Goal: Transaction & Acquisition: Purchase product/service

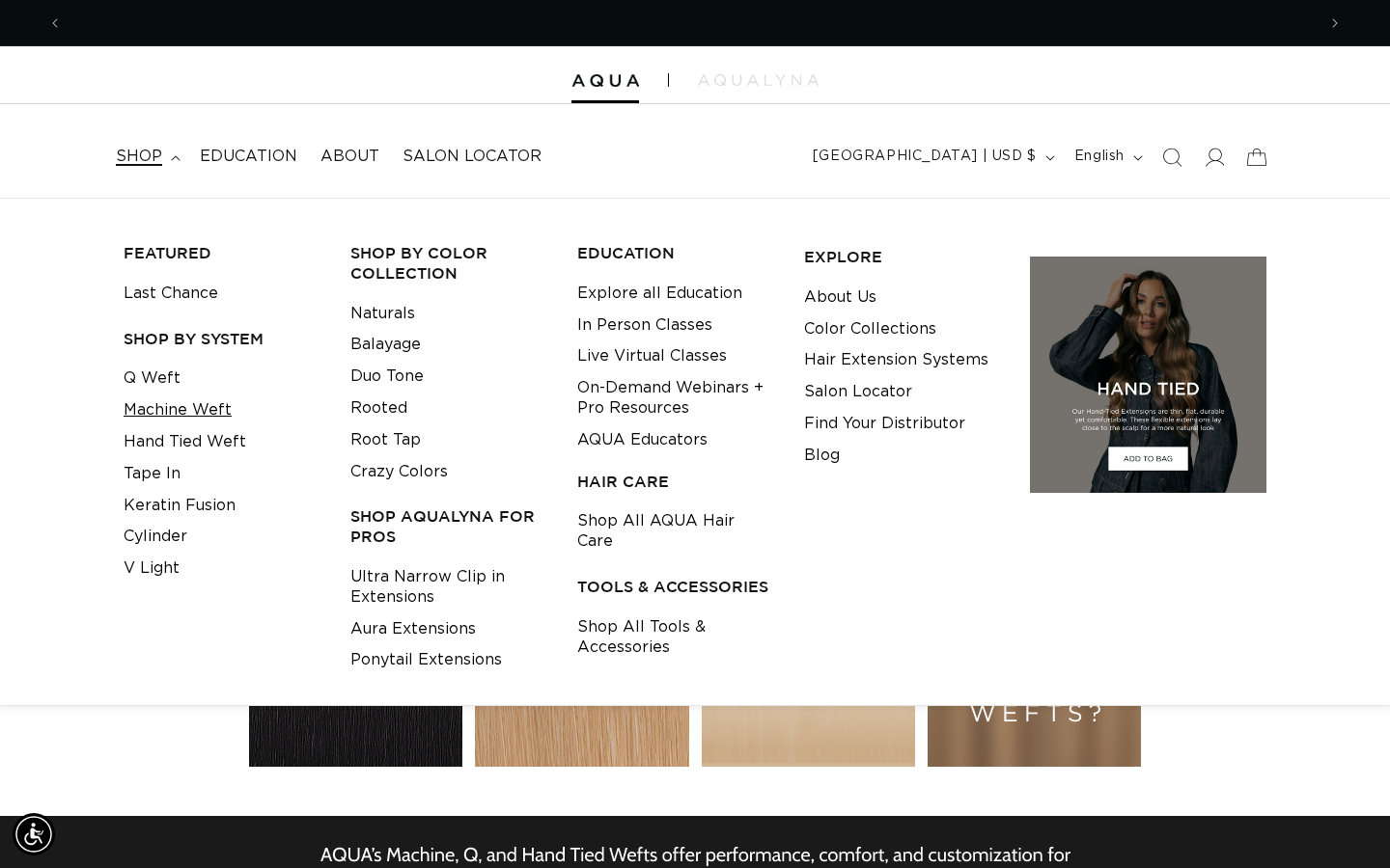
scroll to position [0, 2506]
click at [153, 474] on link "Tape In" at bounding box center [151, 474] width 57 height 32
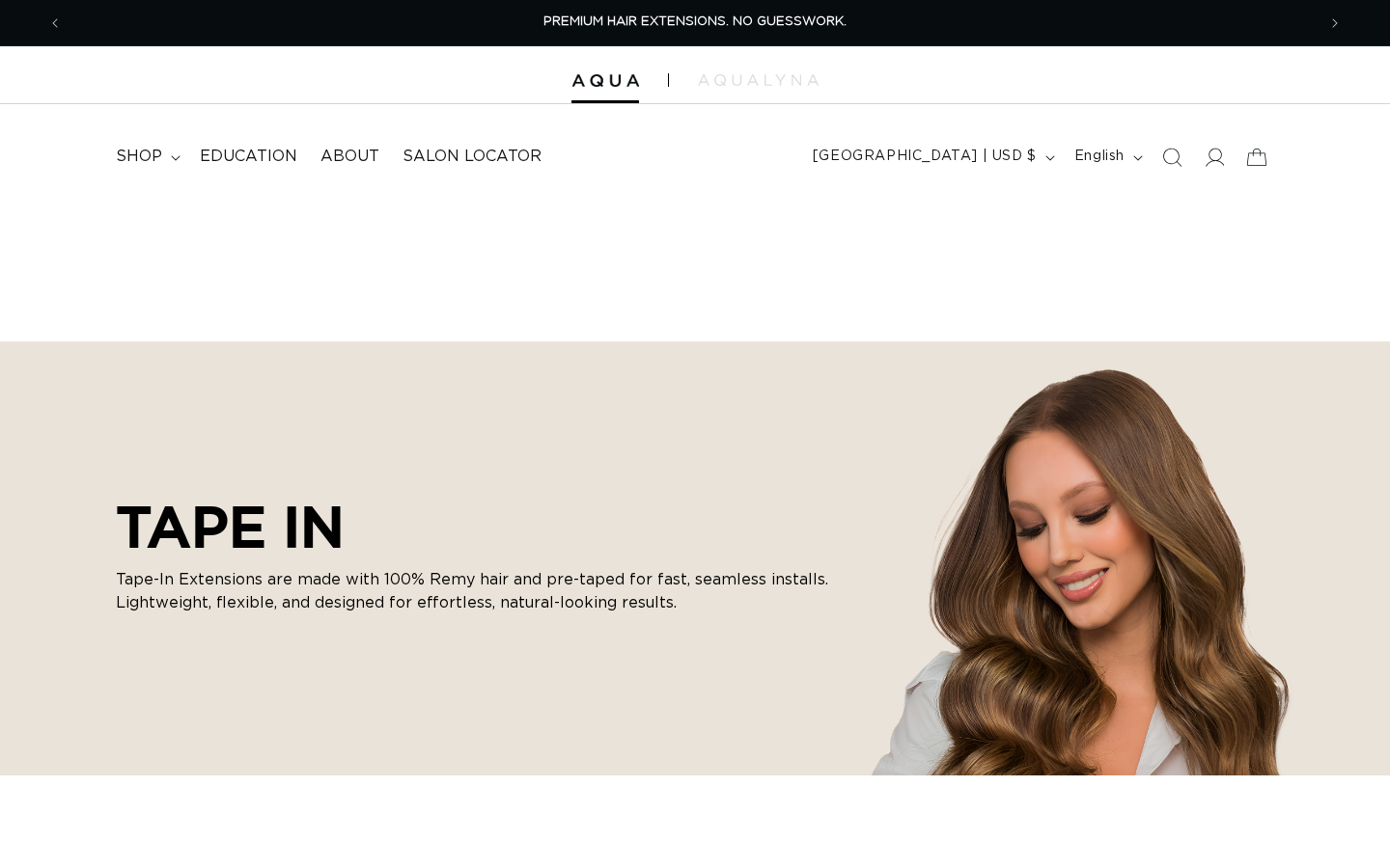
click at [401, 569] on p "Tape-In Extensions are made with 100% Remy hair and pre-taped for fast, seamles…" at bounding box center [483, 591] width 733 height 47
click at [188, 172] on link "Education" at bounding box center [247, 157] width 120 height 44
click at [174, 168] on summary "shop" at bounding box center [146, 157] width 84 height 44
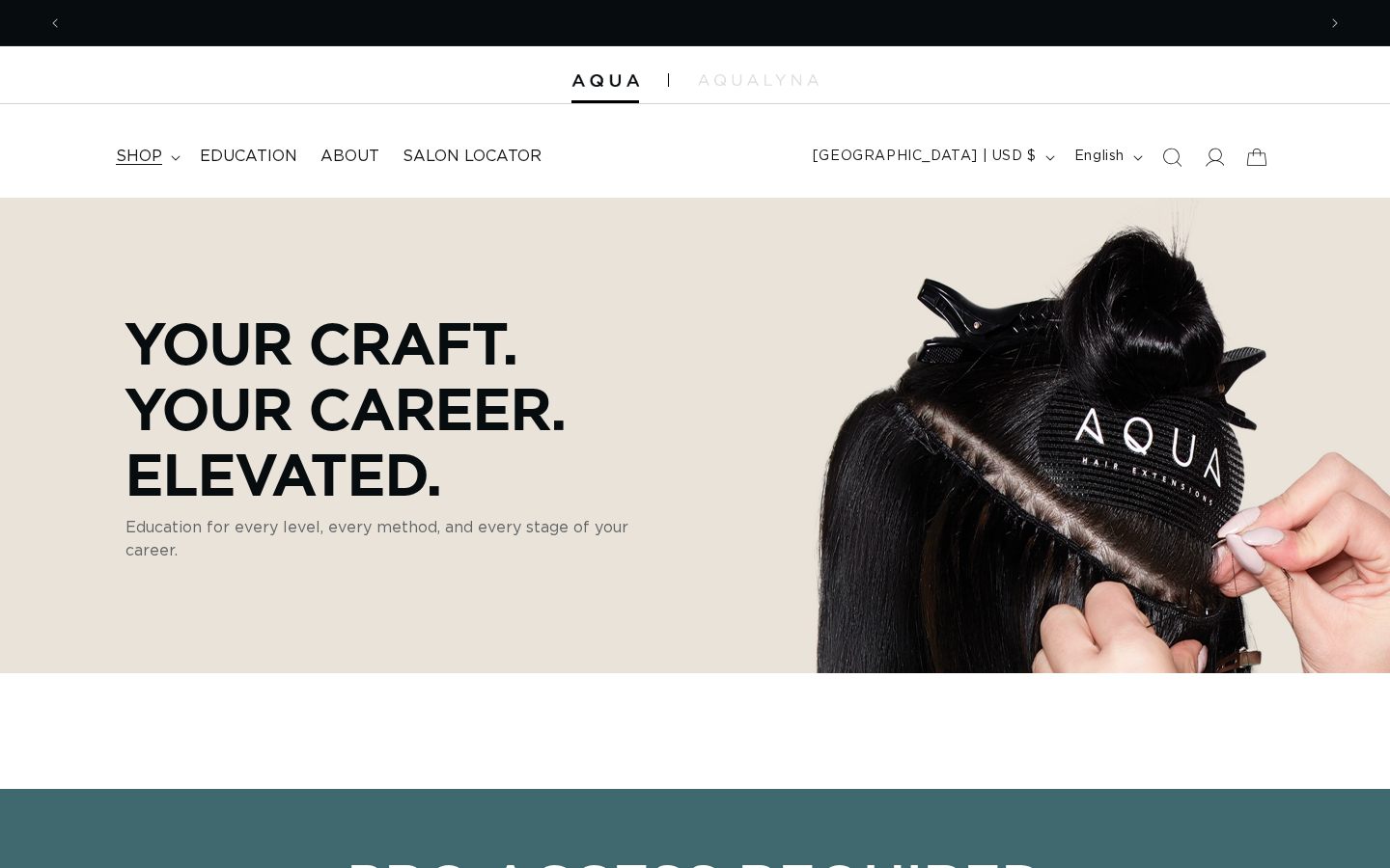
scroll to position [0, 1253]
click at [179, 158] on icon at bounding box center [176, 158] width 10 height 6
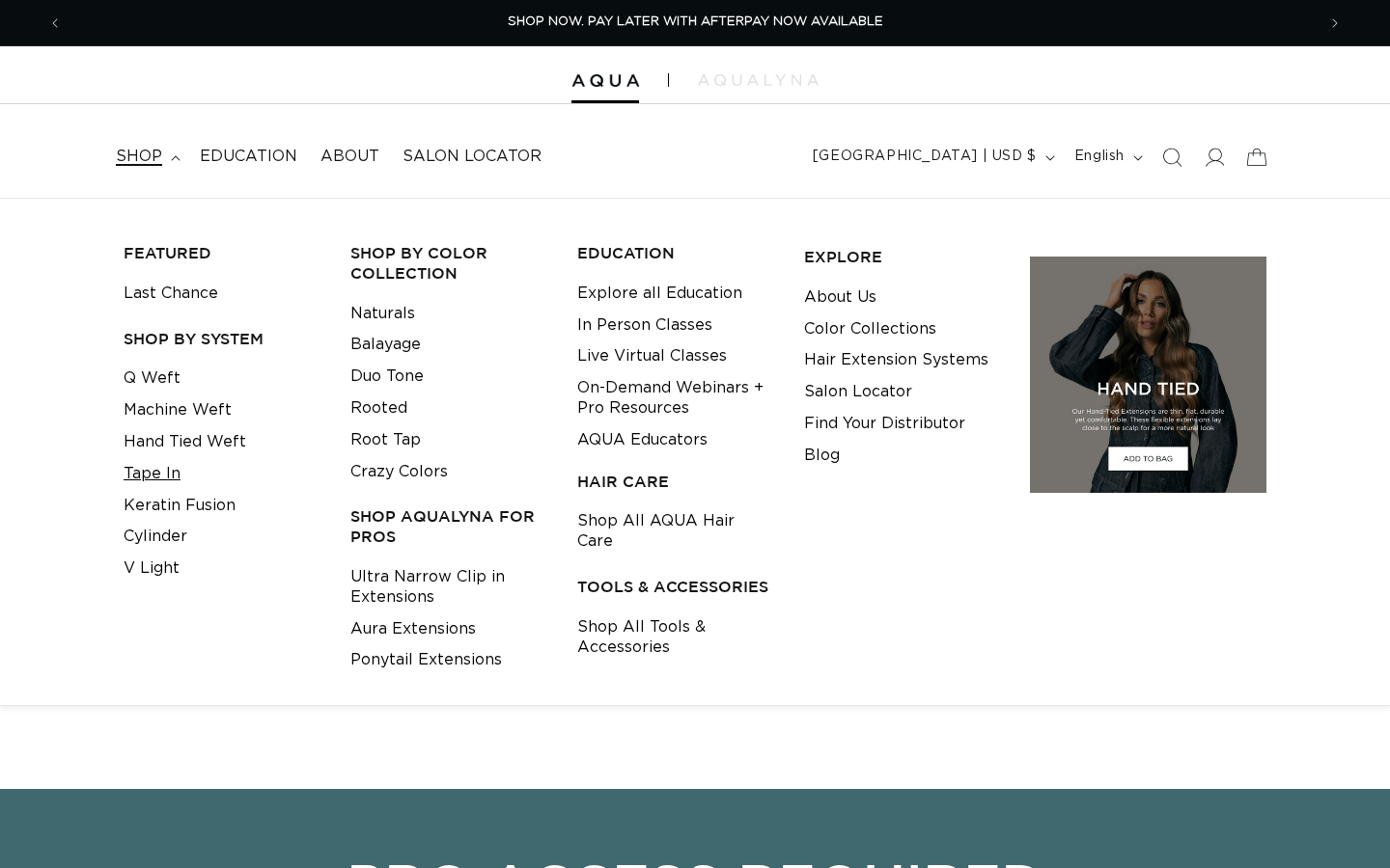
click at [166, 479] on link "Tape In" at bounding box center [151, 474] width 57 height 32
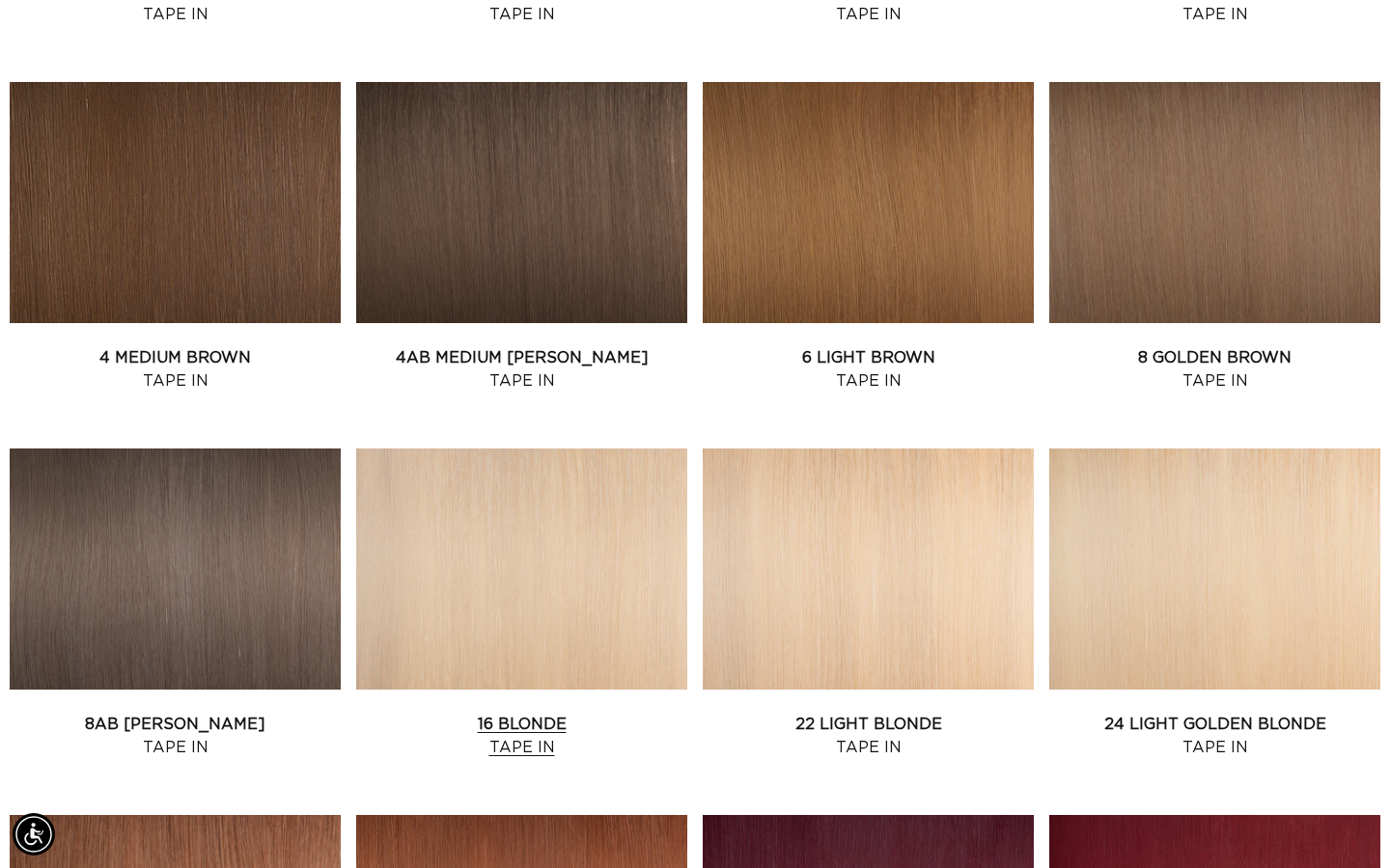
scroll to position [0, 1253]
click at [512, 713] on link "16 Blonde Tape In" at bounding box center [521, 736] width 331 height 47
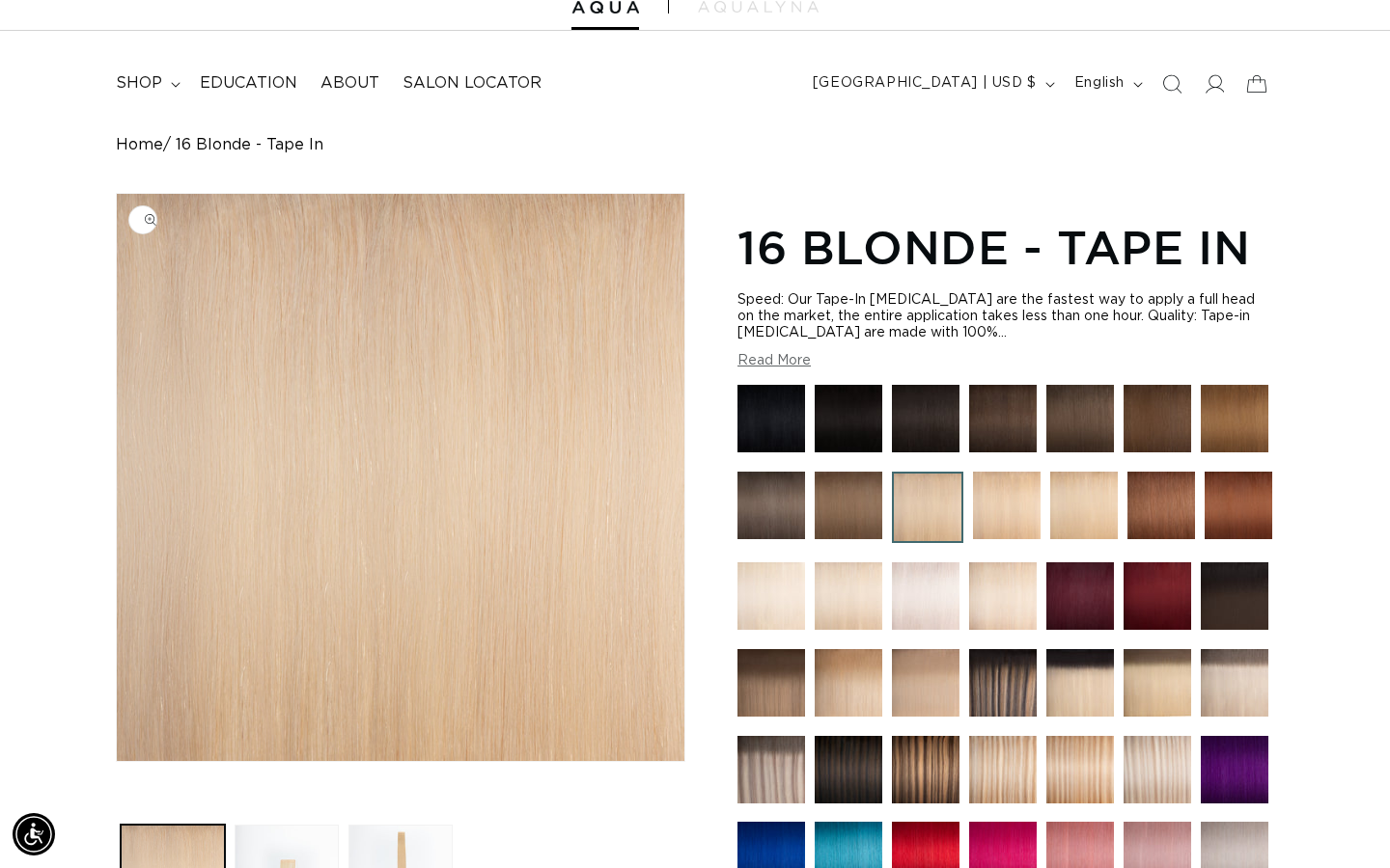
scroll to position [128, 0]
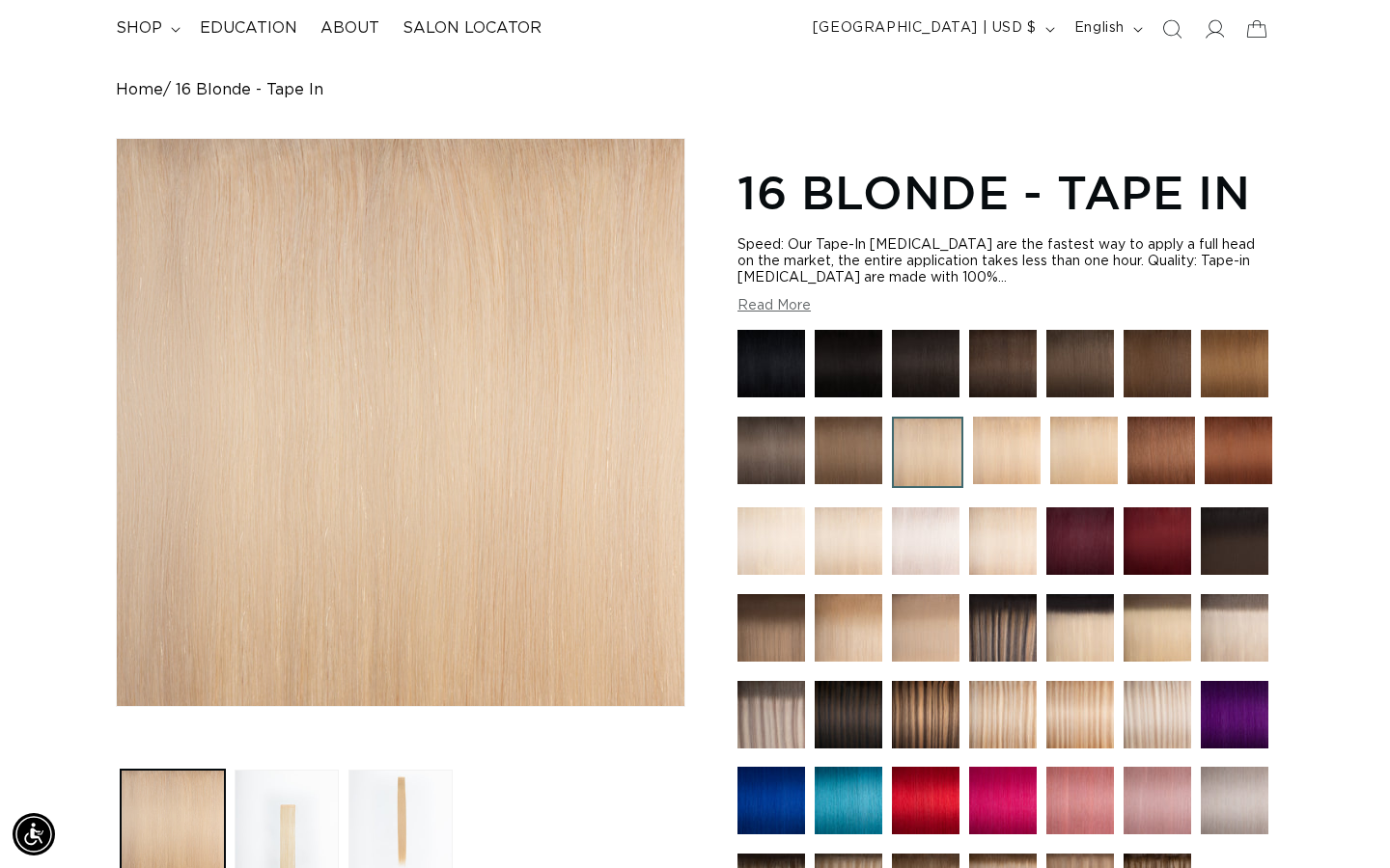
click at [750, 538] on img at bounding box center [771, 541] width 68 height 68
click at [793, 553] on img at bounding box center [771, 541] width 68 height 68
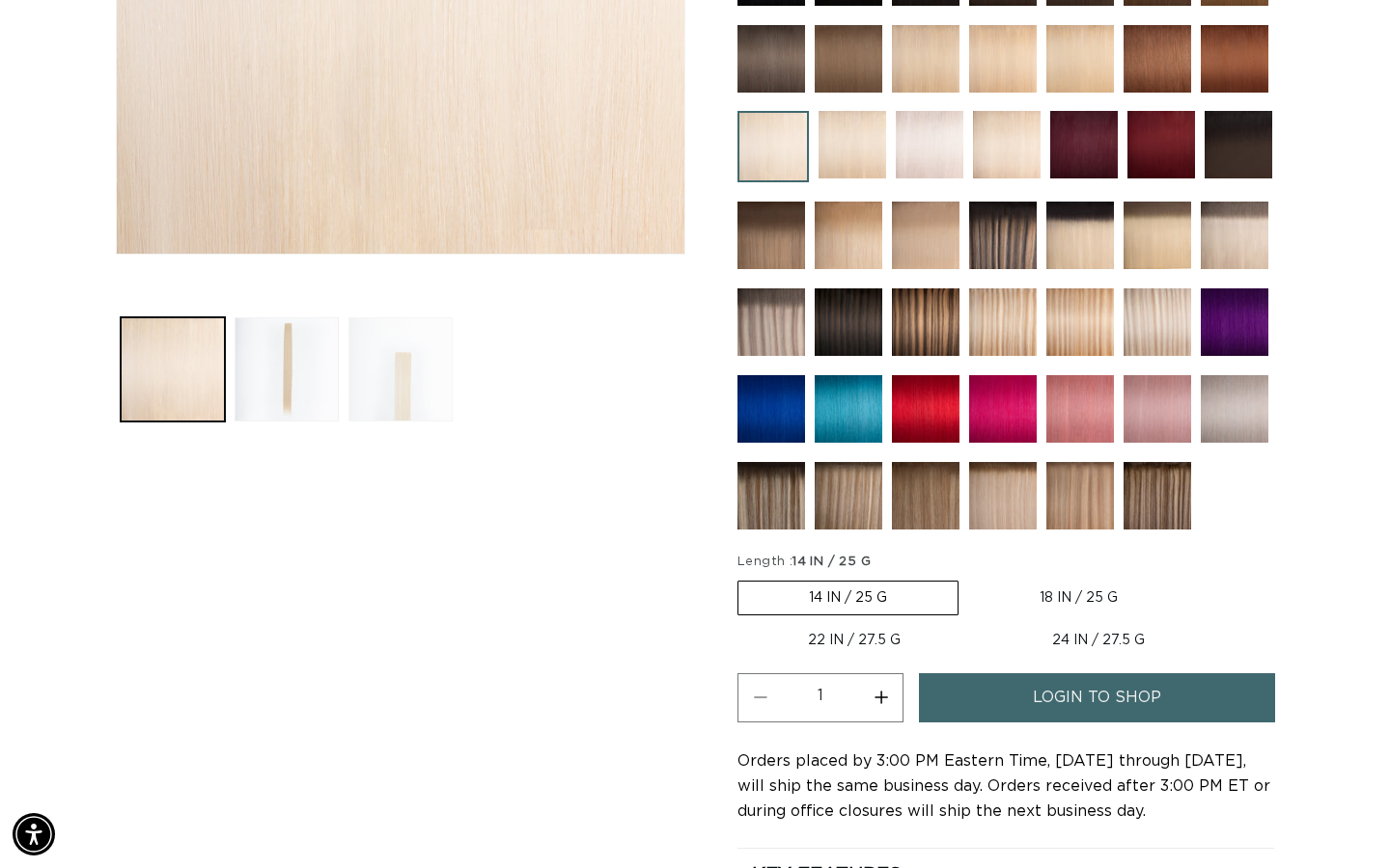
click at [362, 389] on button "Load image 3 in gallery view" at bounding box center [400, 369] width 104 height 104
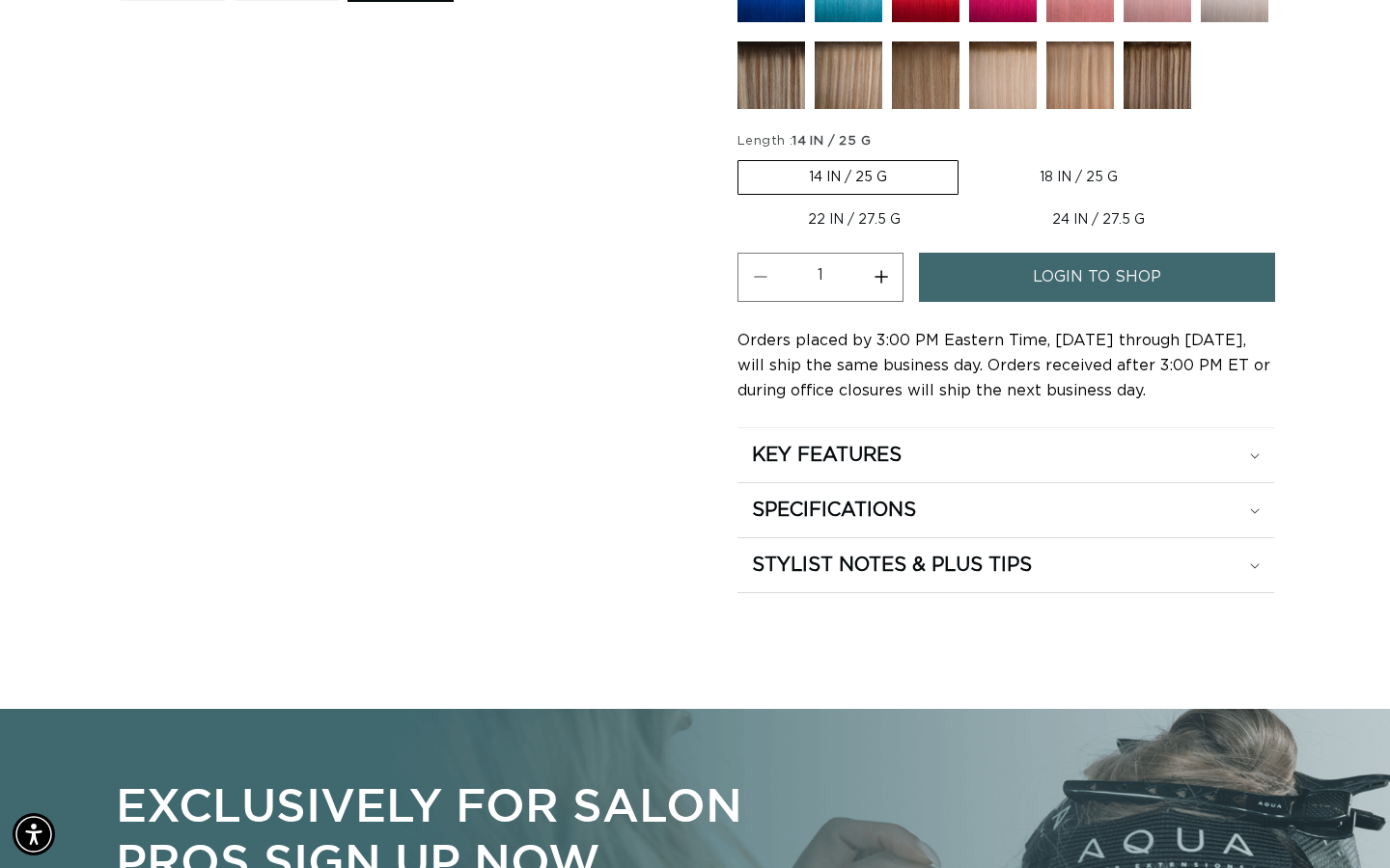
click at [892, 224] on label "22 IN / 27.5 G Variant sold out or unavailable" at bounding box center [853, 219] width 233 height 33
click at [1198, 157] on input "22 IN / 27.5 G Variant sold out or unavailable" at bounding box center [1198, 156] width 1 height 1
radio input "true"
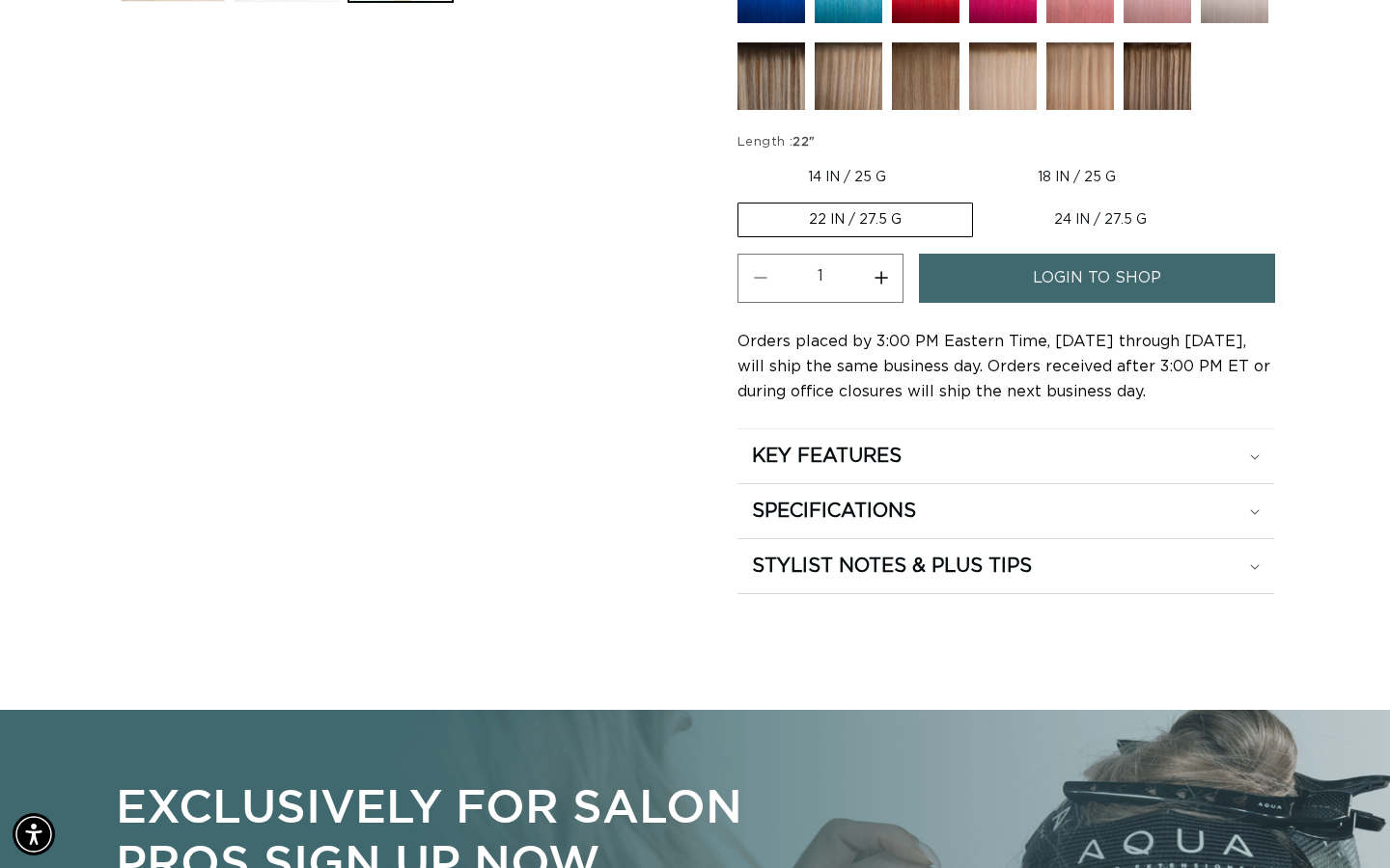
scroll to position [0, 1253]
click at [1017, 279] on link "login to shop" at bounding box center [1097, 278] width 356 height 50
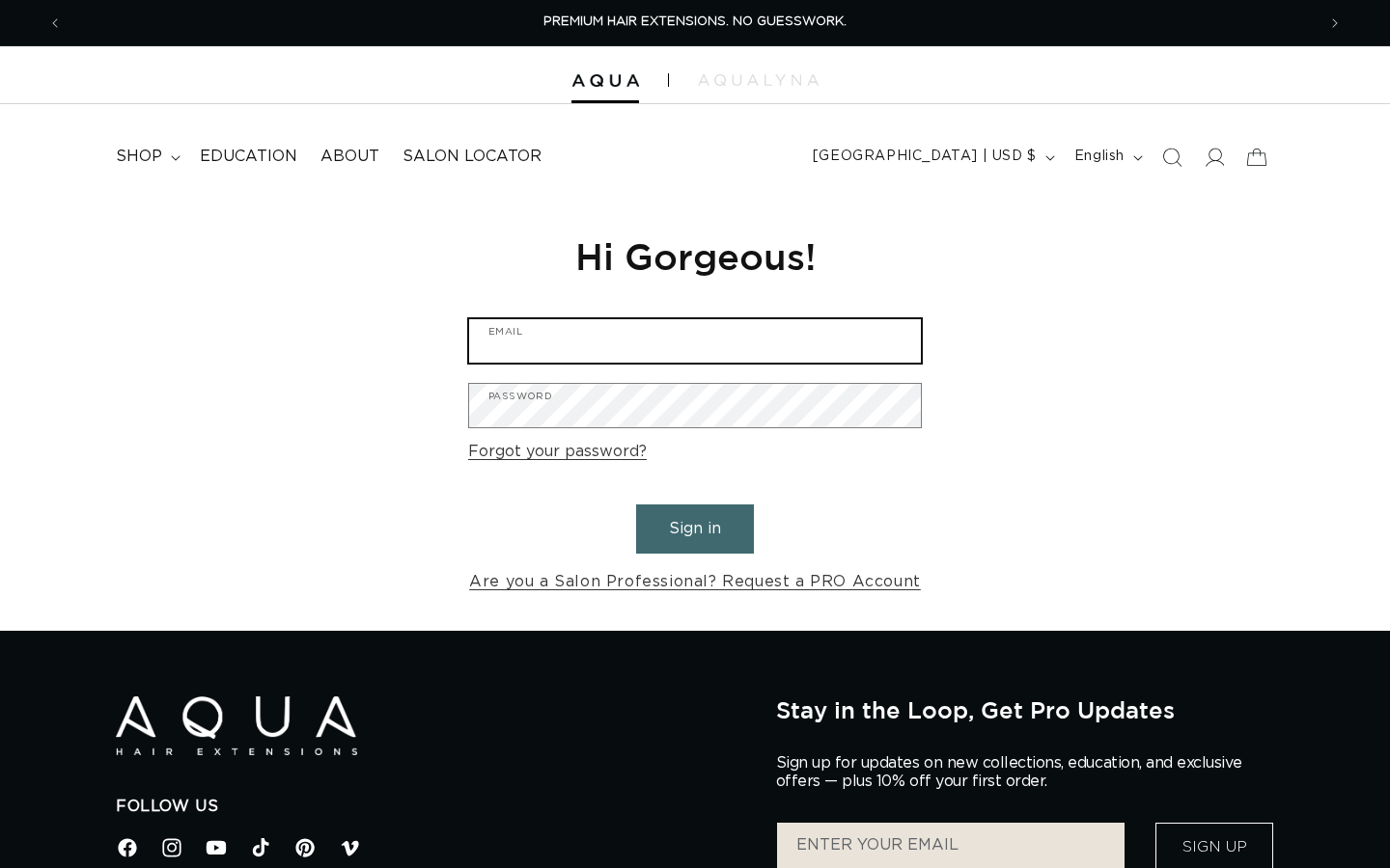
click at [652, 338] on input "Email" at bounding box center [695, 342] width 452 height 44
type input "[EMAIL_ADDRESS][DOMAIN_NAME]"
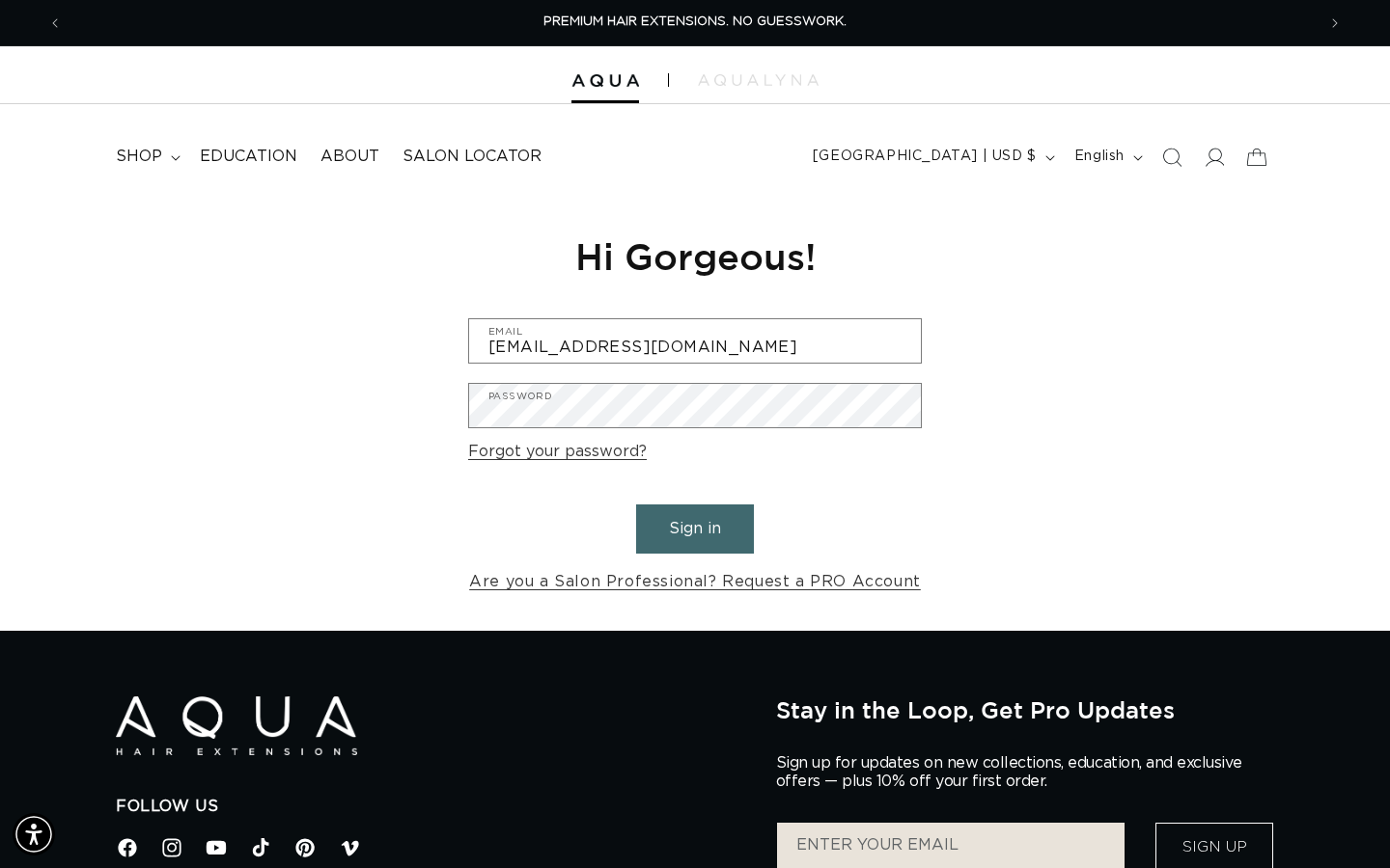
click at [727, 512] on button "Sign in" at bounding box center [695, 529] width 118 height 50
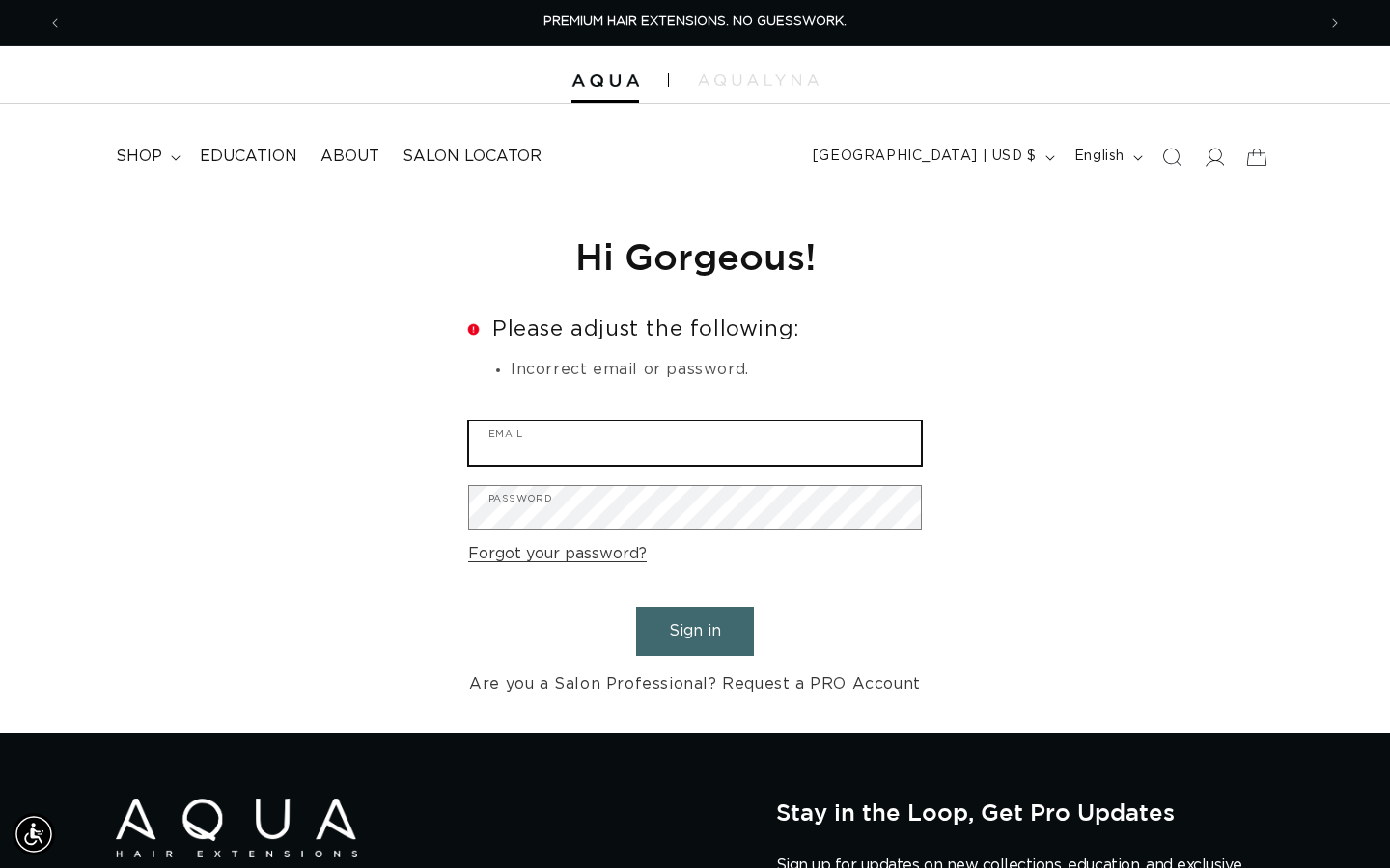
click at [562, 437] on input "Email" at bounding box center [695, 444] width 452 height 44
click at [1216, 156] on icon at bounding box center [1213, 157] width 20 height 20
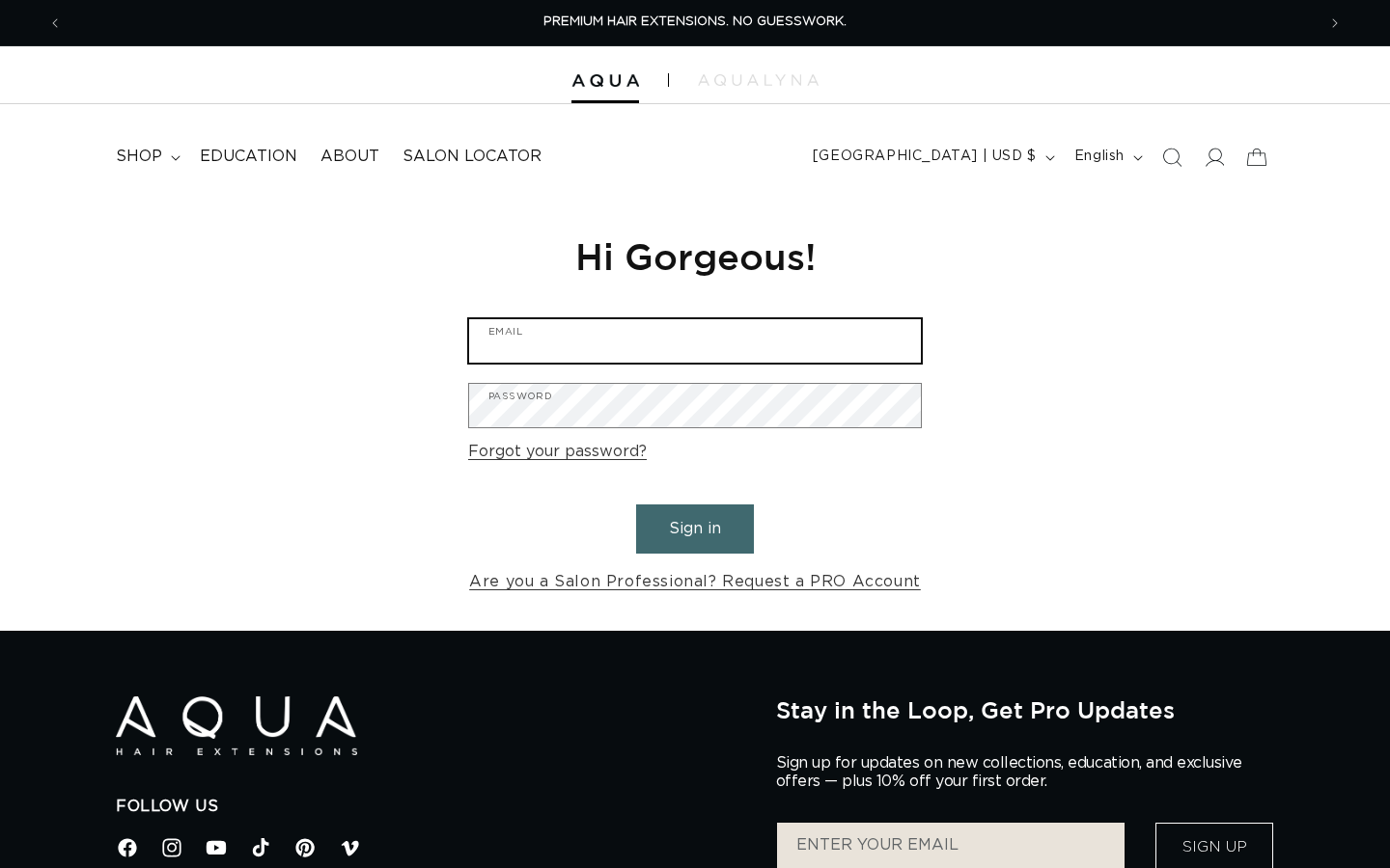
click at [627, 348] on input "Email" at bounding box center [695, 342] width 452 height 44
type input "rosezamora294@gmail.com"
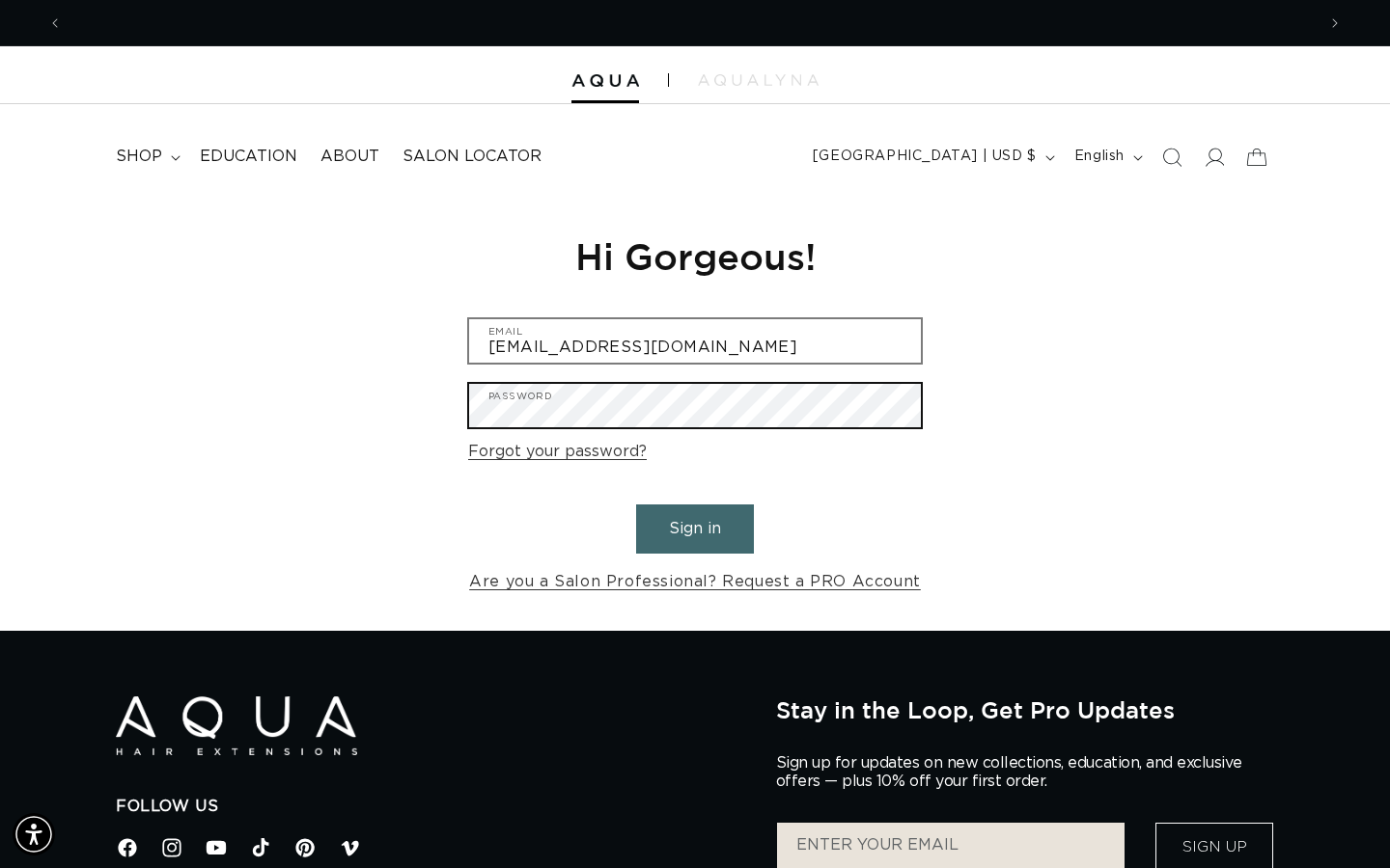
scroll to position [0, 1253]
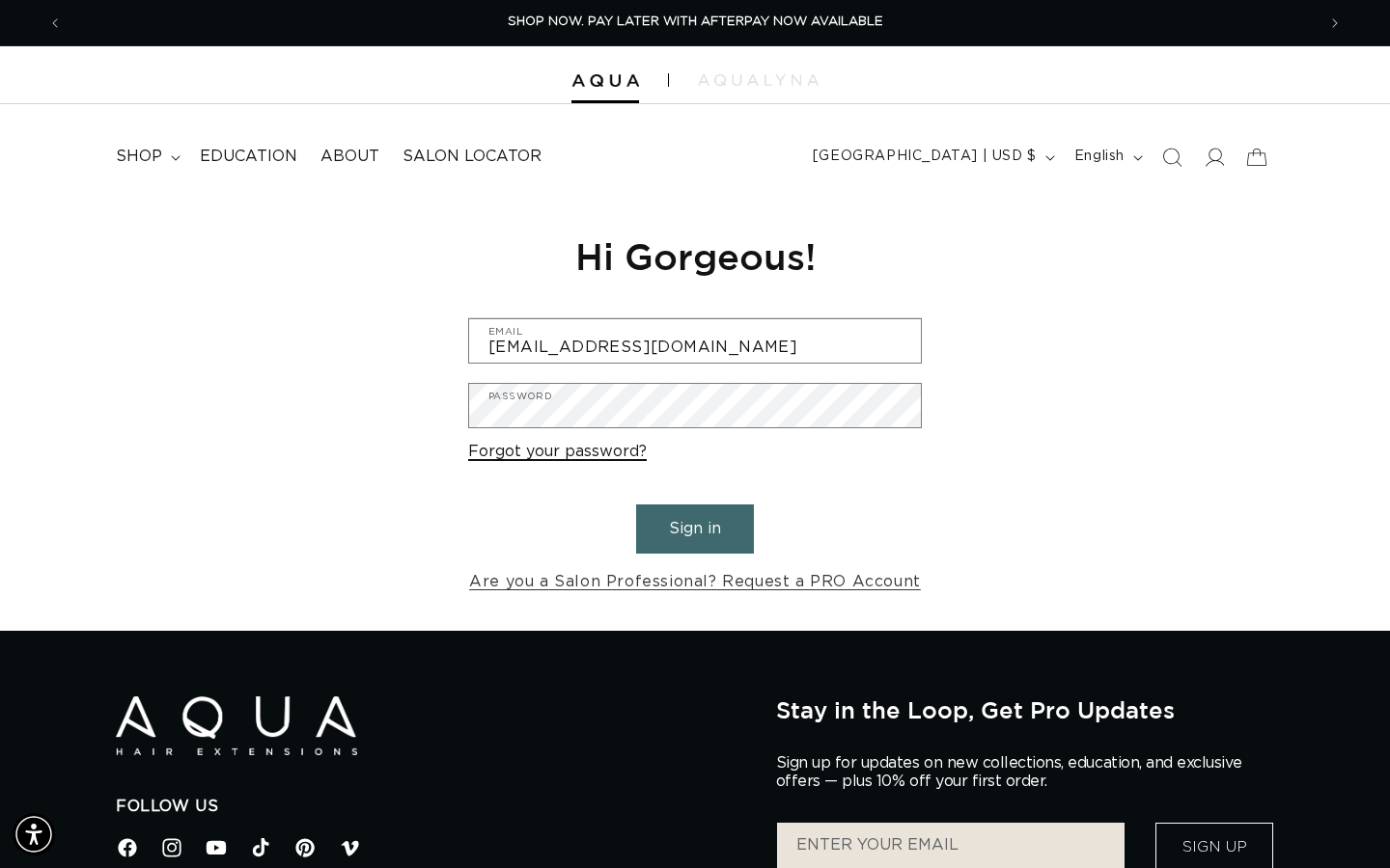
click at [614, 453] on link "Forgot your password?" at bounding box center [557, 452] width 179 height 28
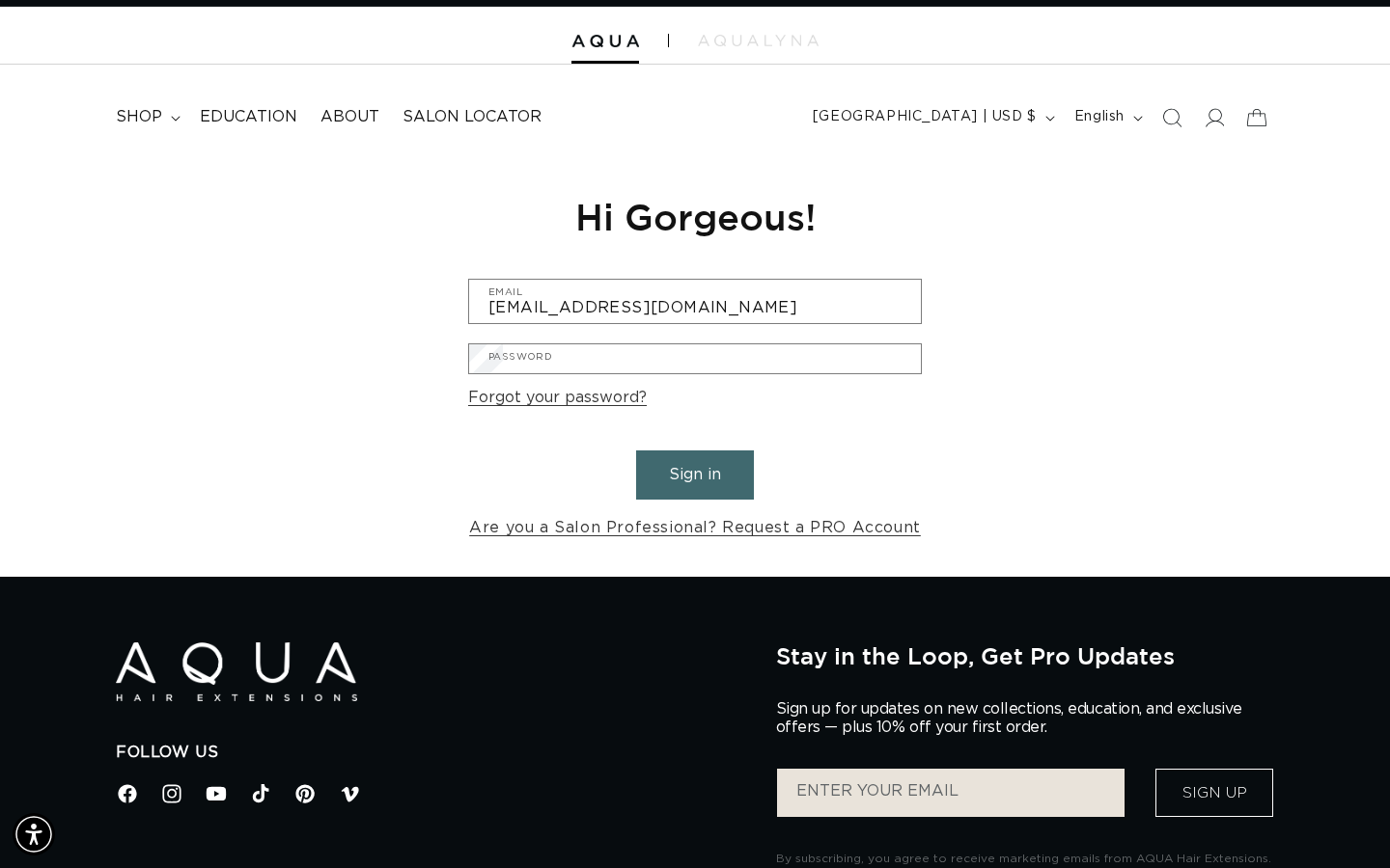
click at [0, 0] on input "Email" at bounding box center [0, 0] width 0 height 0
type input "rosezamora294@gmail.com"
click at [0, 0] on button "Submit" at bounding box center [0, 0] width 0 height 0
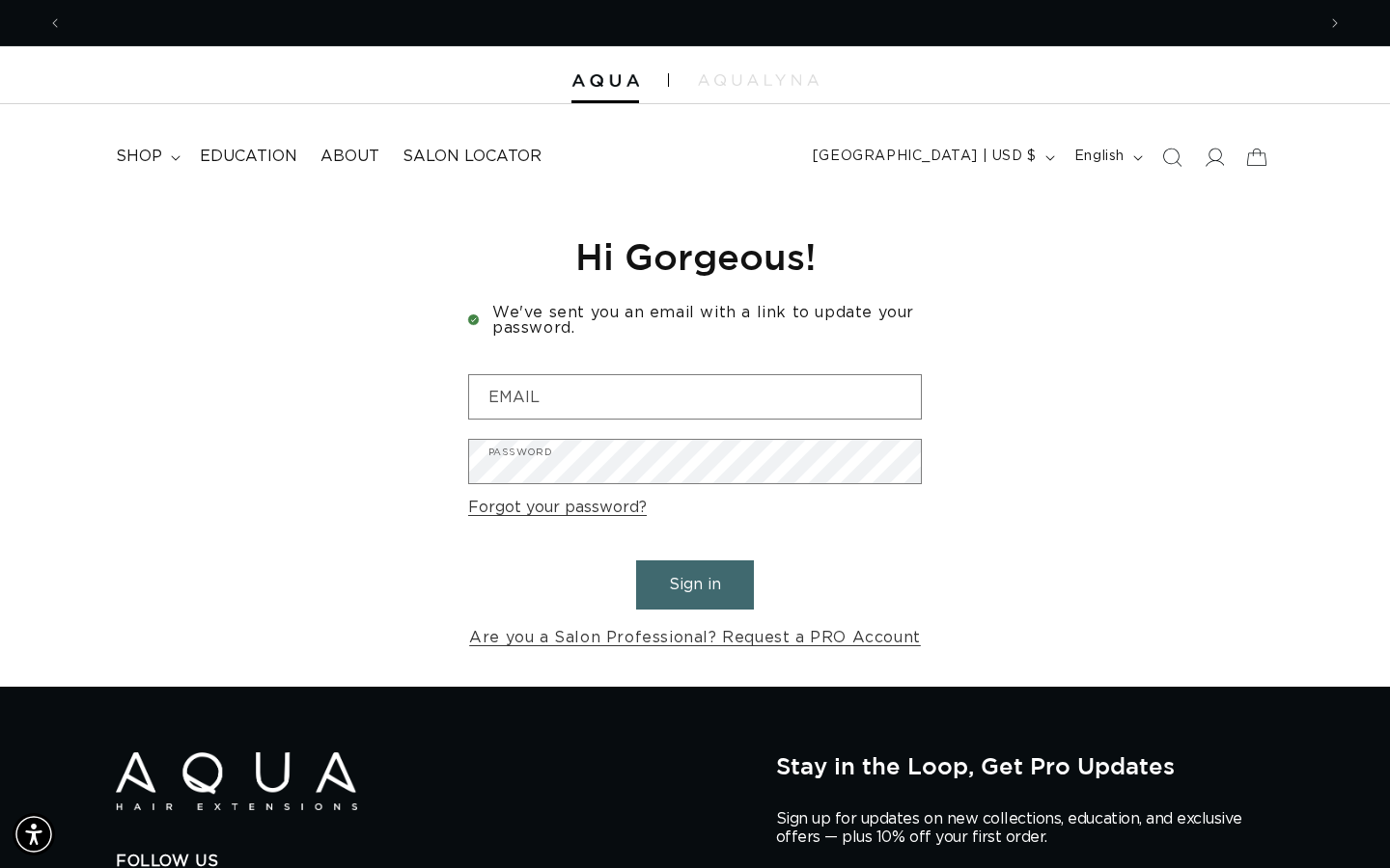
scroll to position [0, 2506]
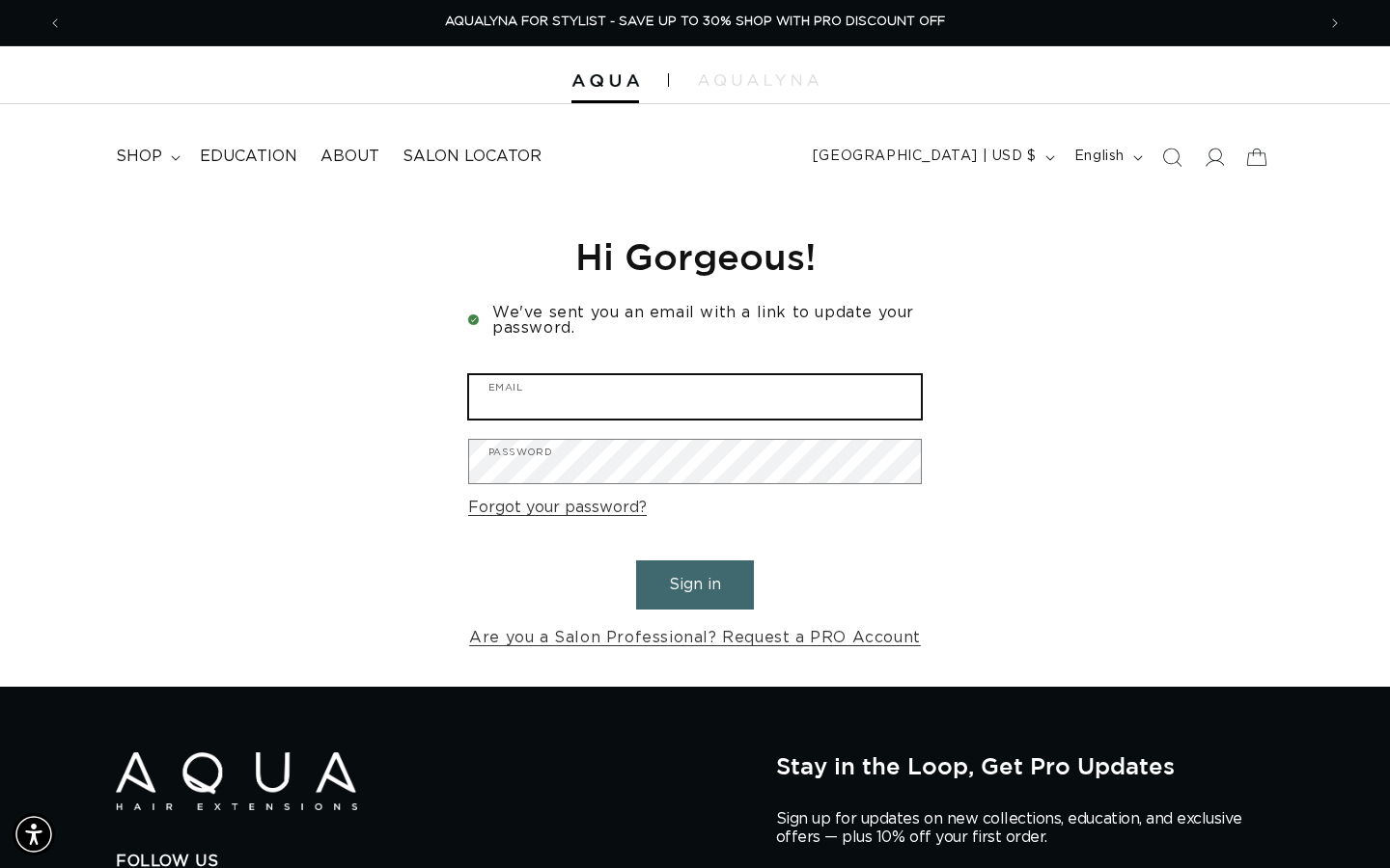
click at [662, 400] on input "Email" at bounding box center [695, 397] width 452 height 44
type input "rosezamora294@gmail.com"
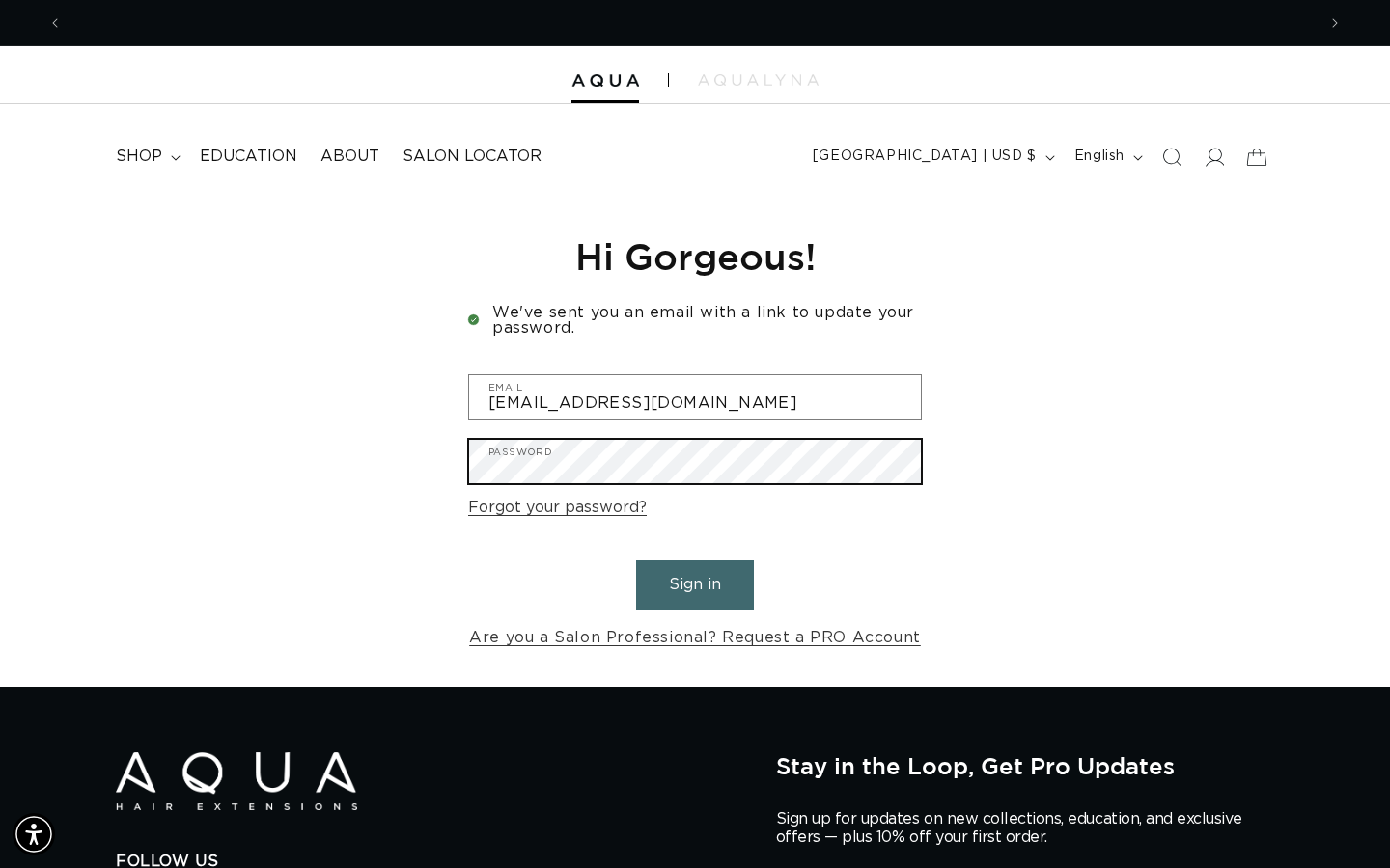
scroll to position [0, 1253]
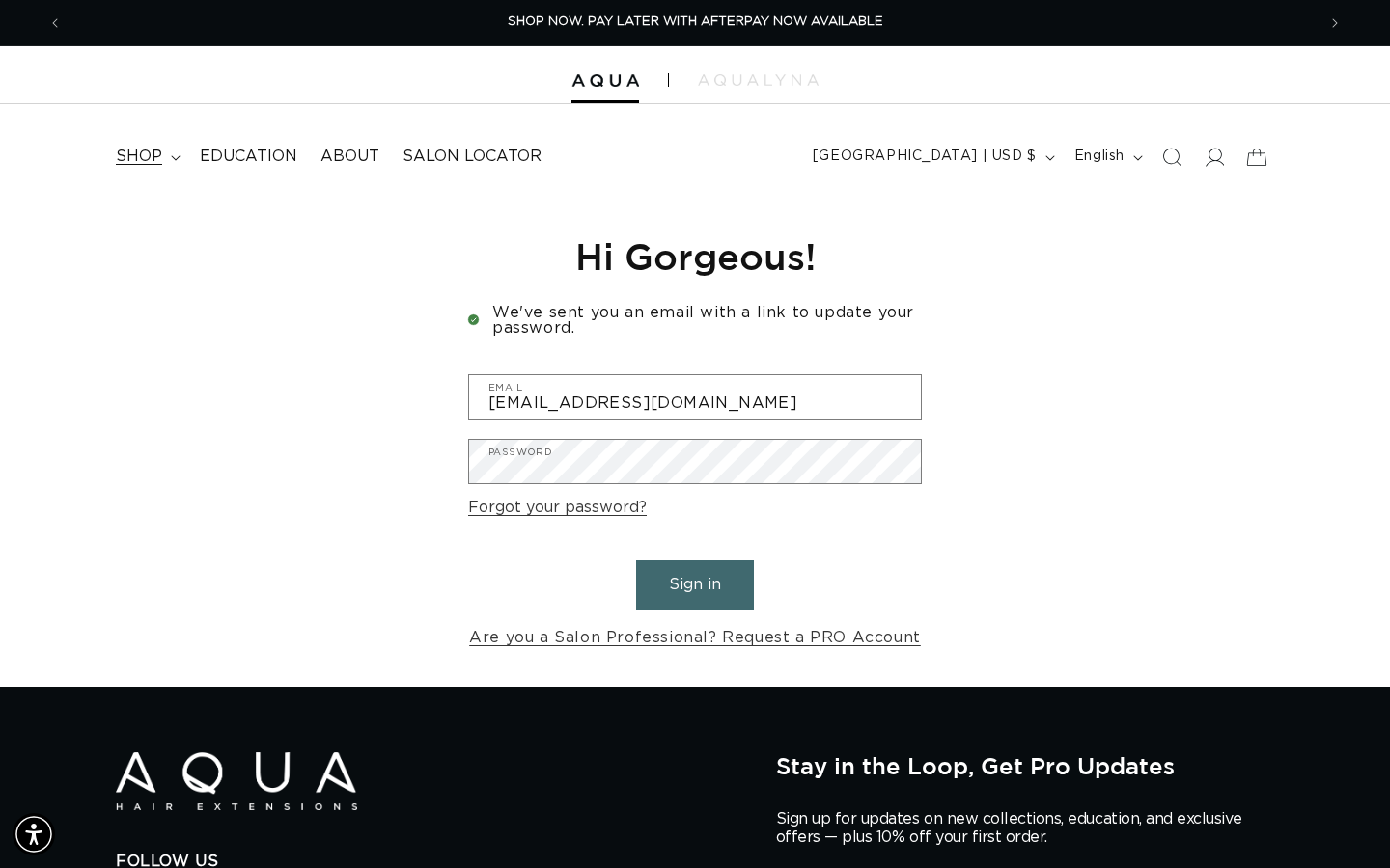
click at [168, 158] on summary "shop" at bounding box center [146, 157] width 84 height 44
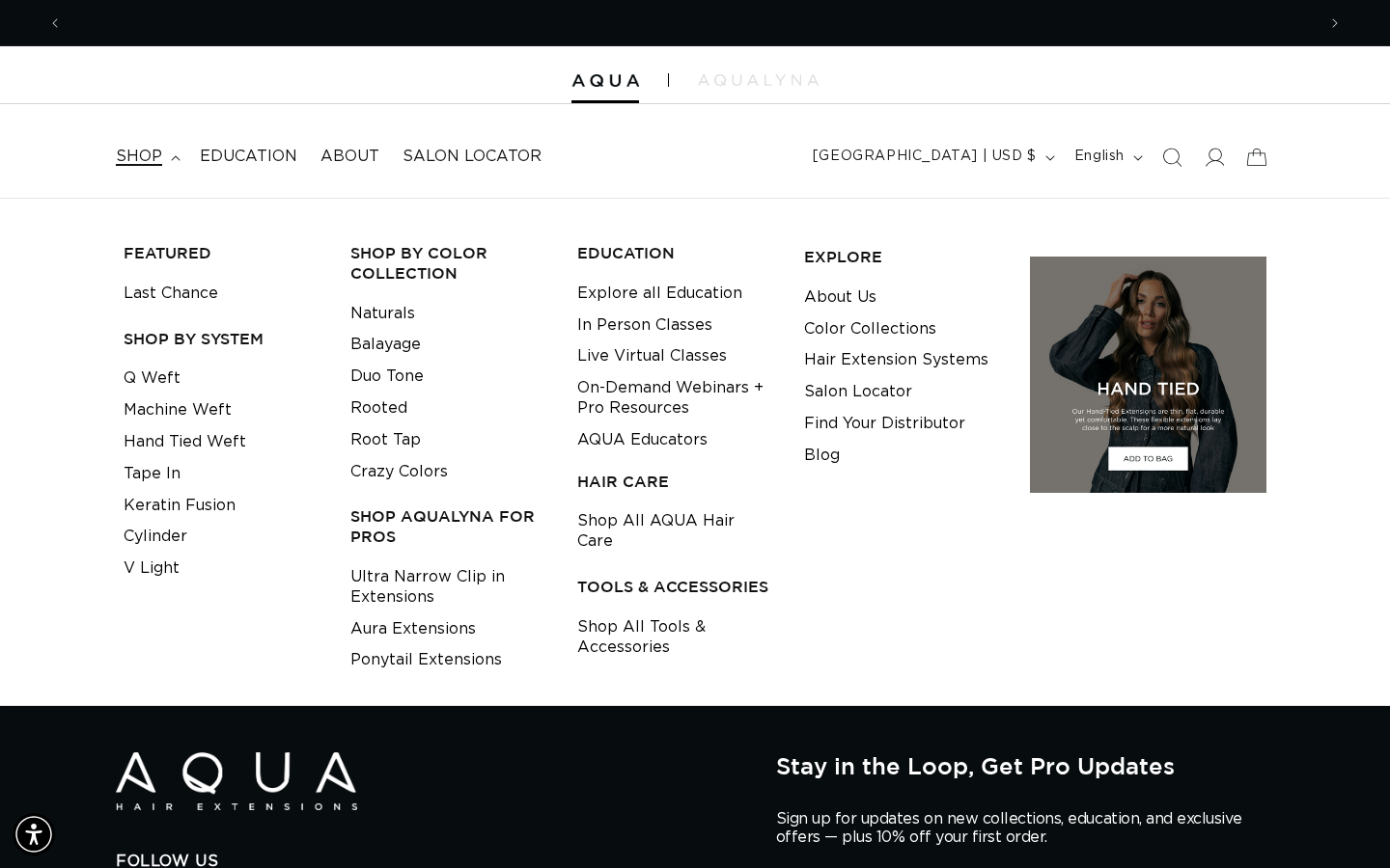
scroll to position [0, 2506]
click at [168, 160] on summary "shop" at bounding box center [146, 157] width 84 height 44
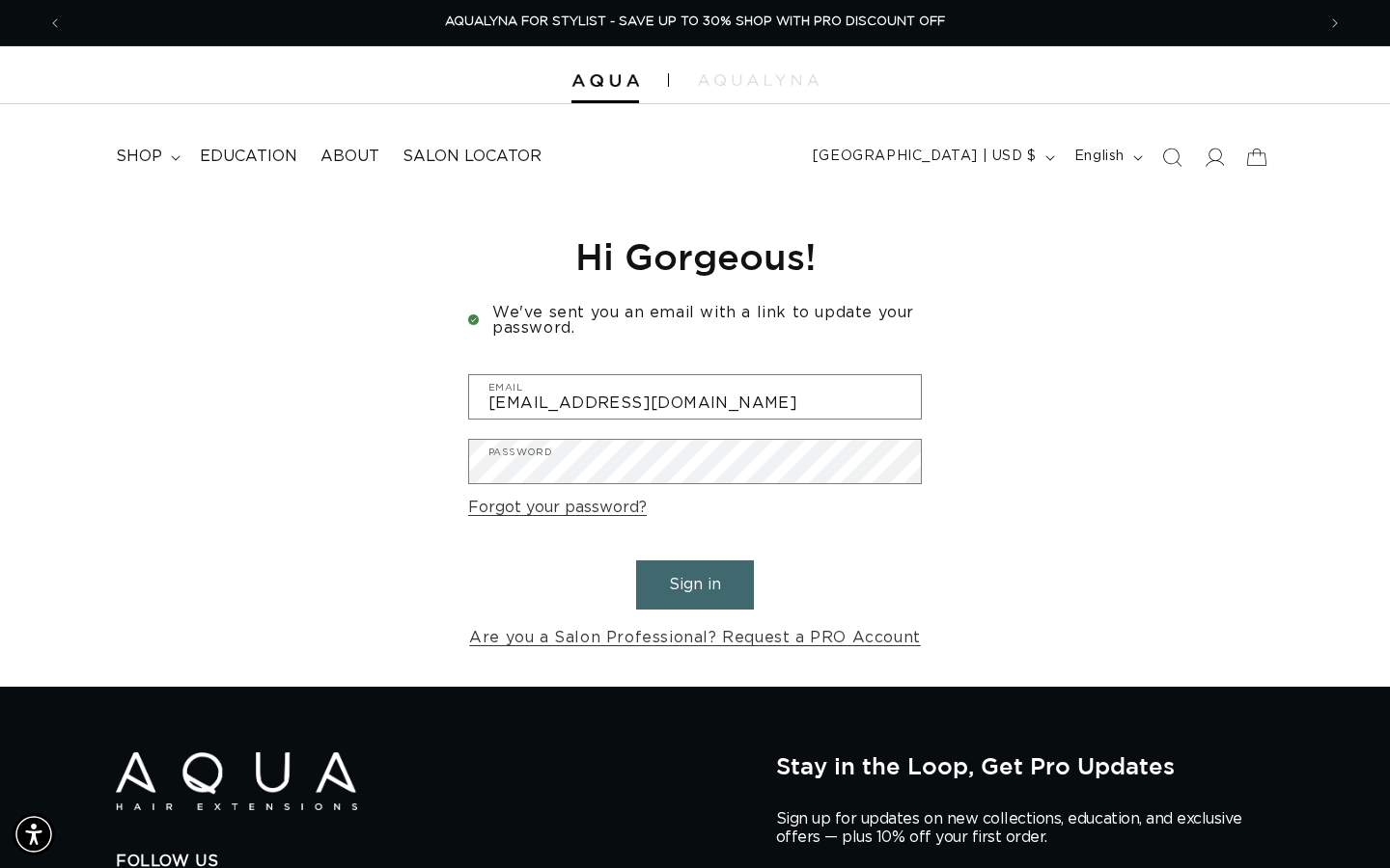
click at [820, 74] on div at bounding box center [695, 75] width 1390 height 58
click at [759, 79] on img at bounding box center [757, 80] width 120 height 12
click at [166, 158] on summary "shop" at bounding box center [146, 157] width 84 height 44
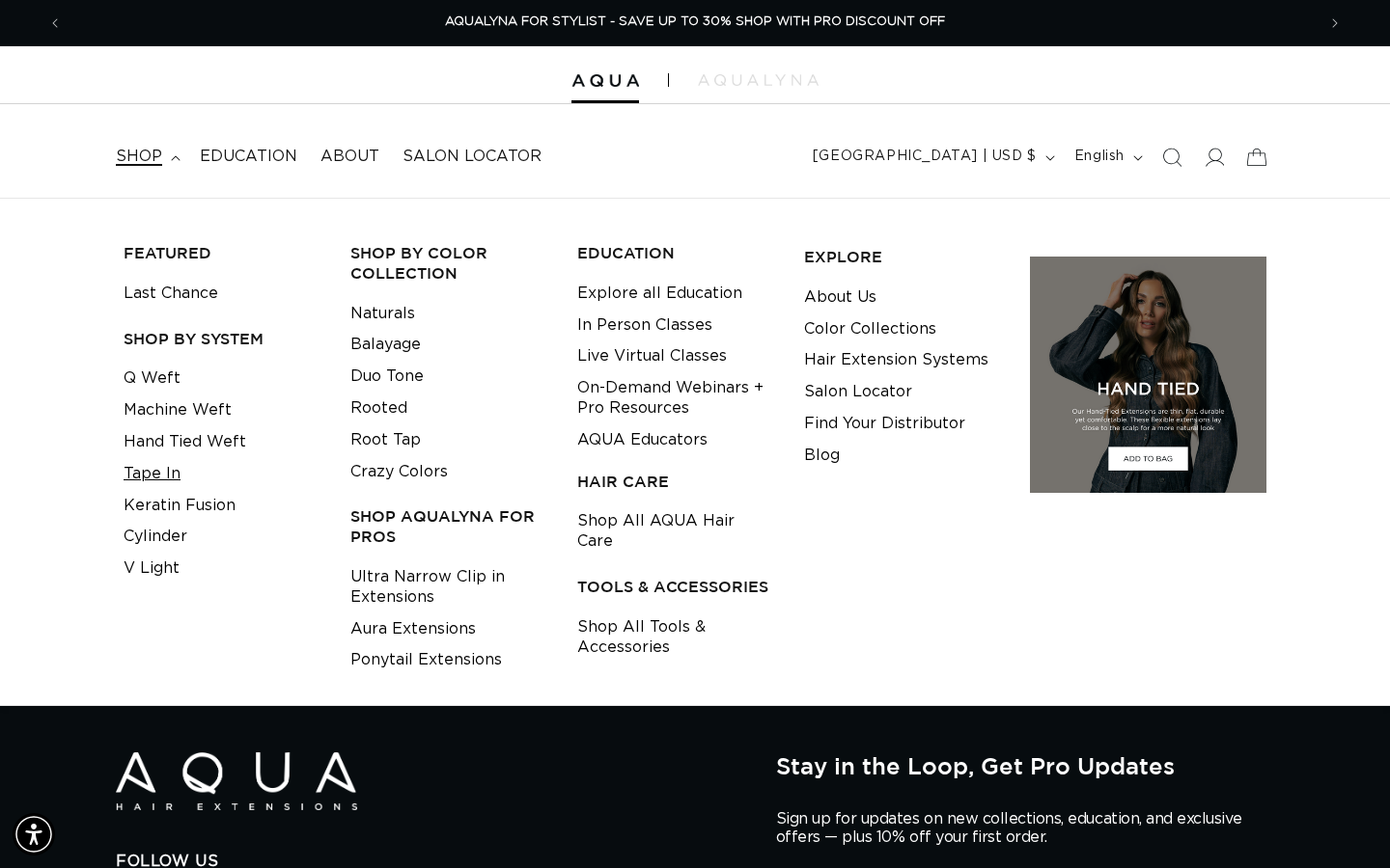
click at [177, 465] on link "Tape In" at bounding box center [151, 474] width 57 height 32
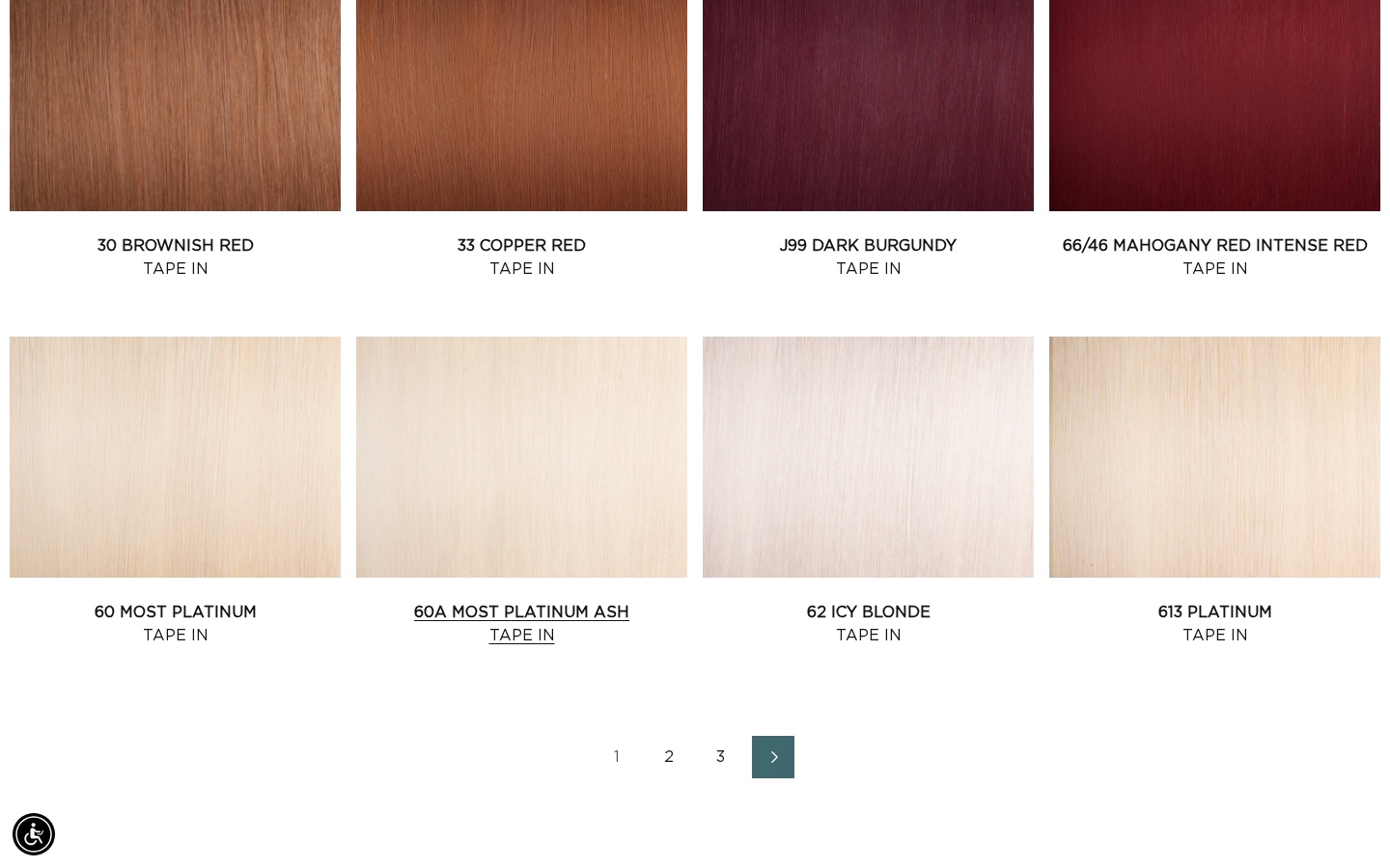
scroll to position [2015, 0]
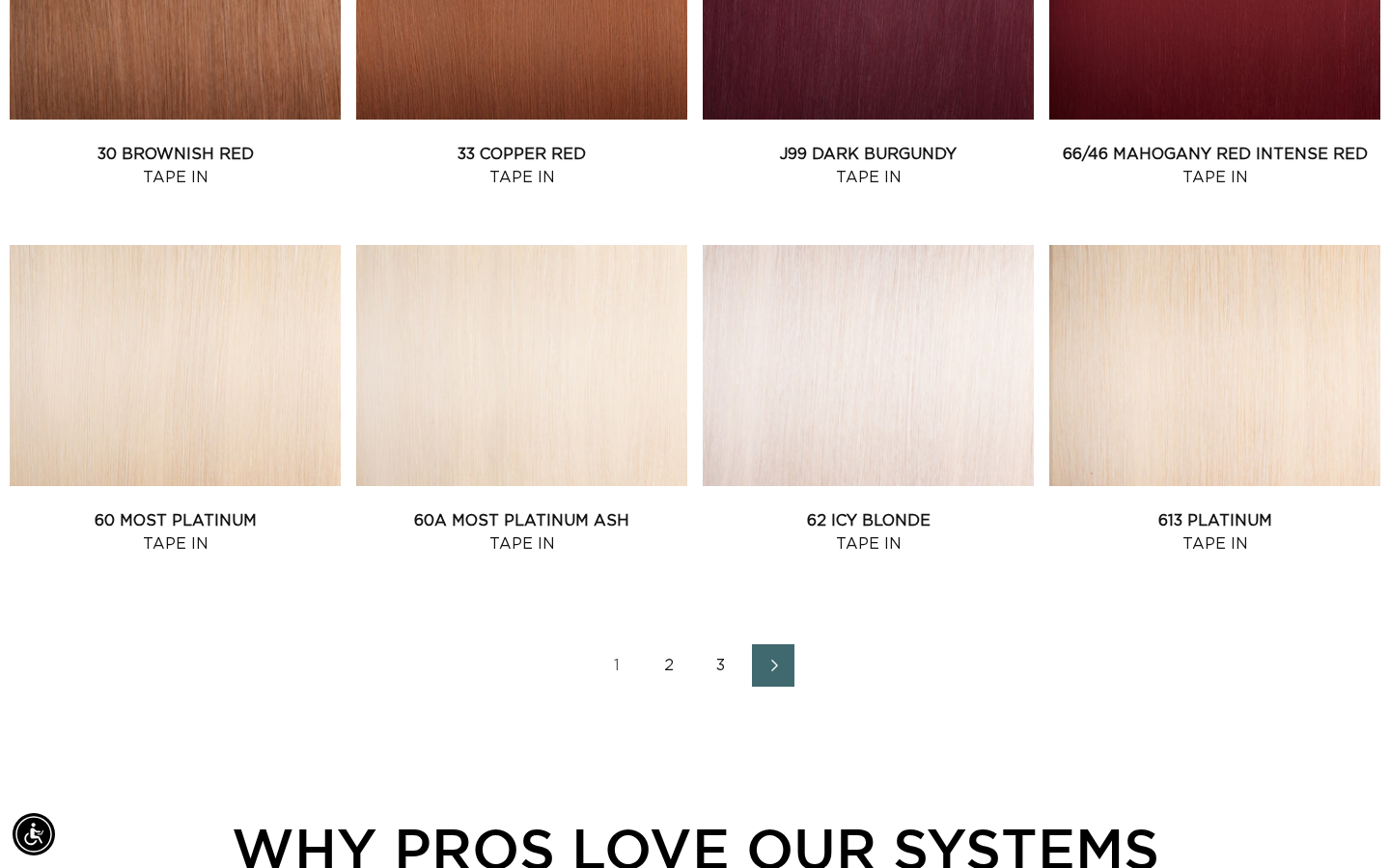
click at [661, 659] on link "2" at bounding box center [669, 665] width 43 height 43
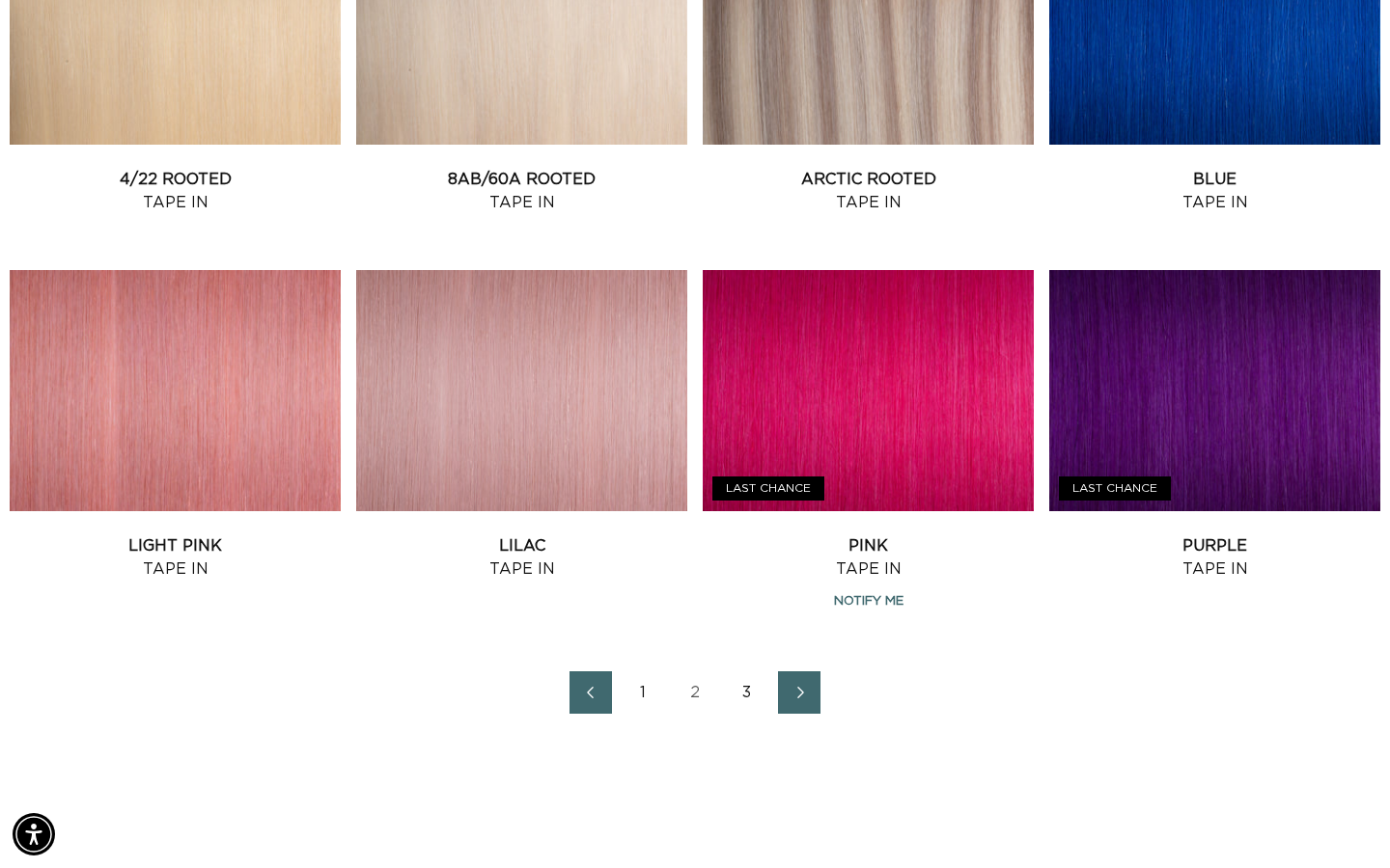
scroll to position [2175, 0]
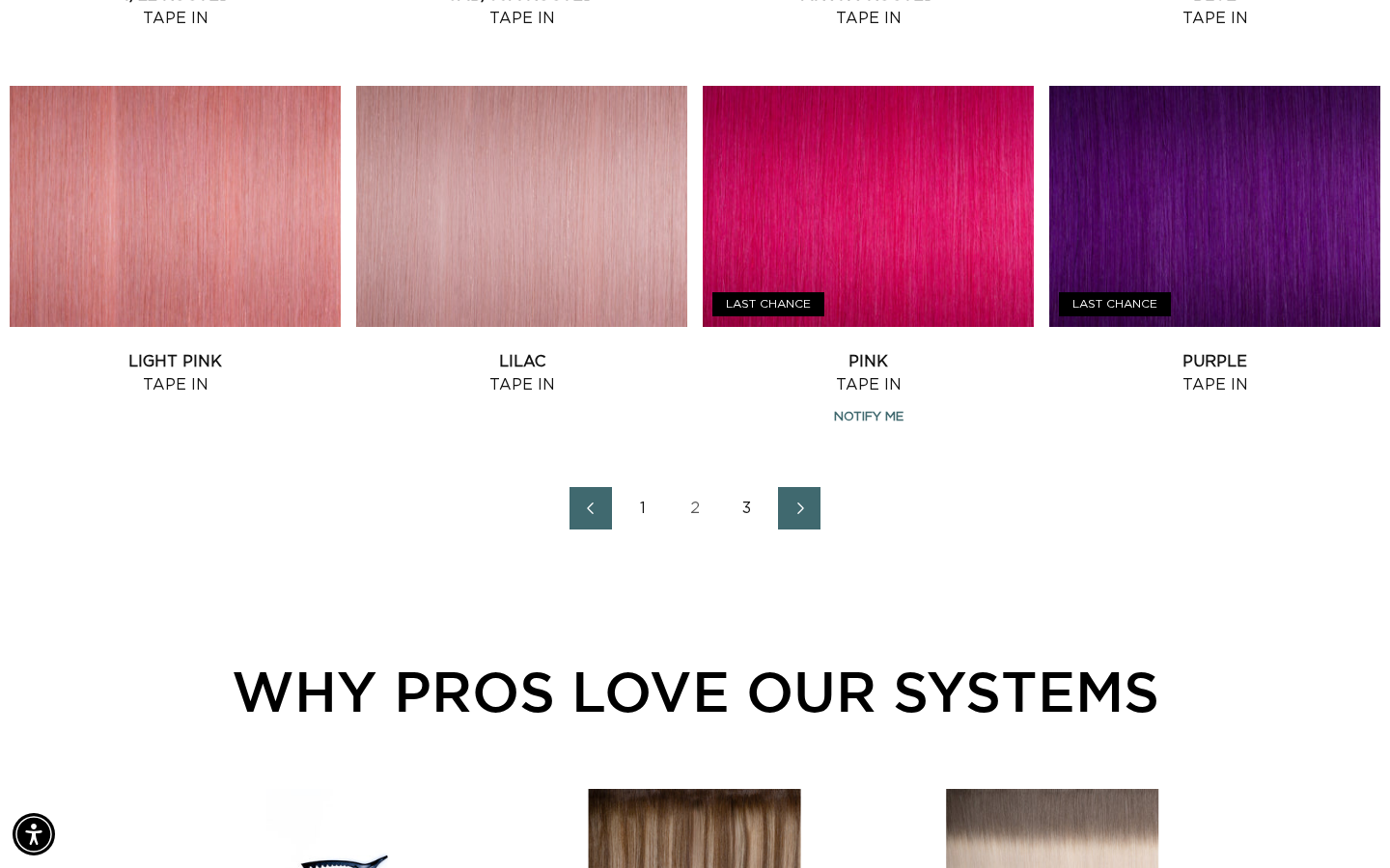
click at [761, 516] on link "3" at bounding box center [747, 508] width 43 height 43
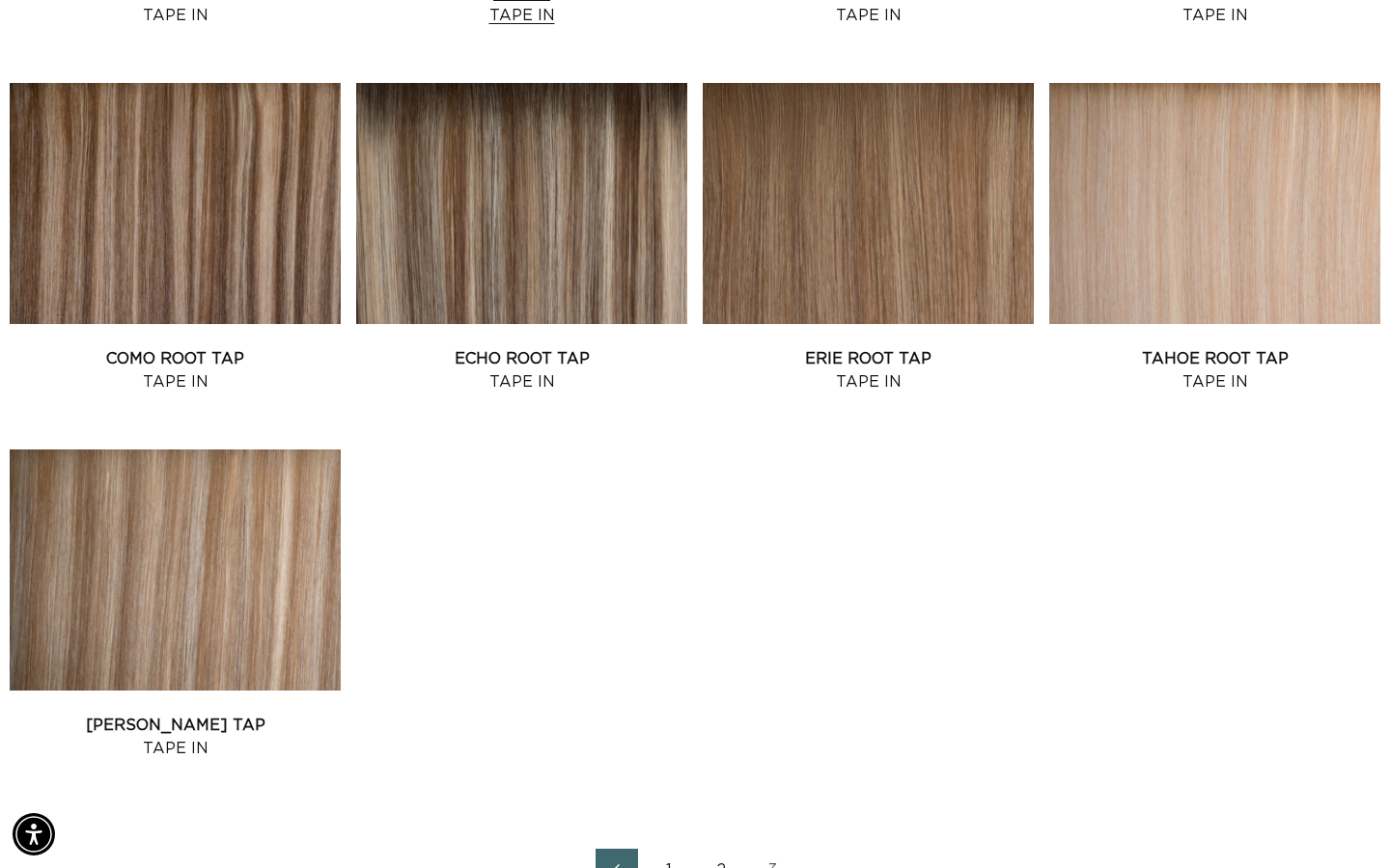
scroll to position [1119, 0]
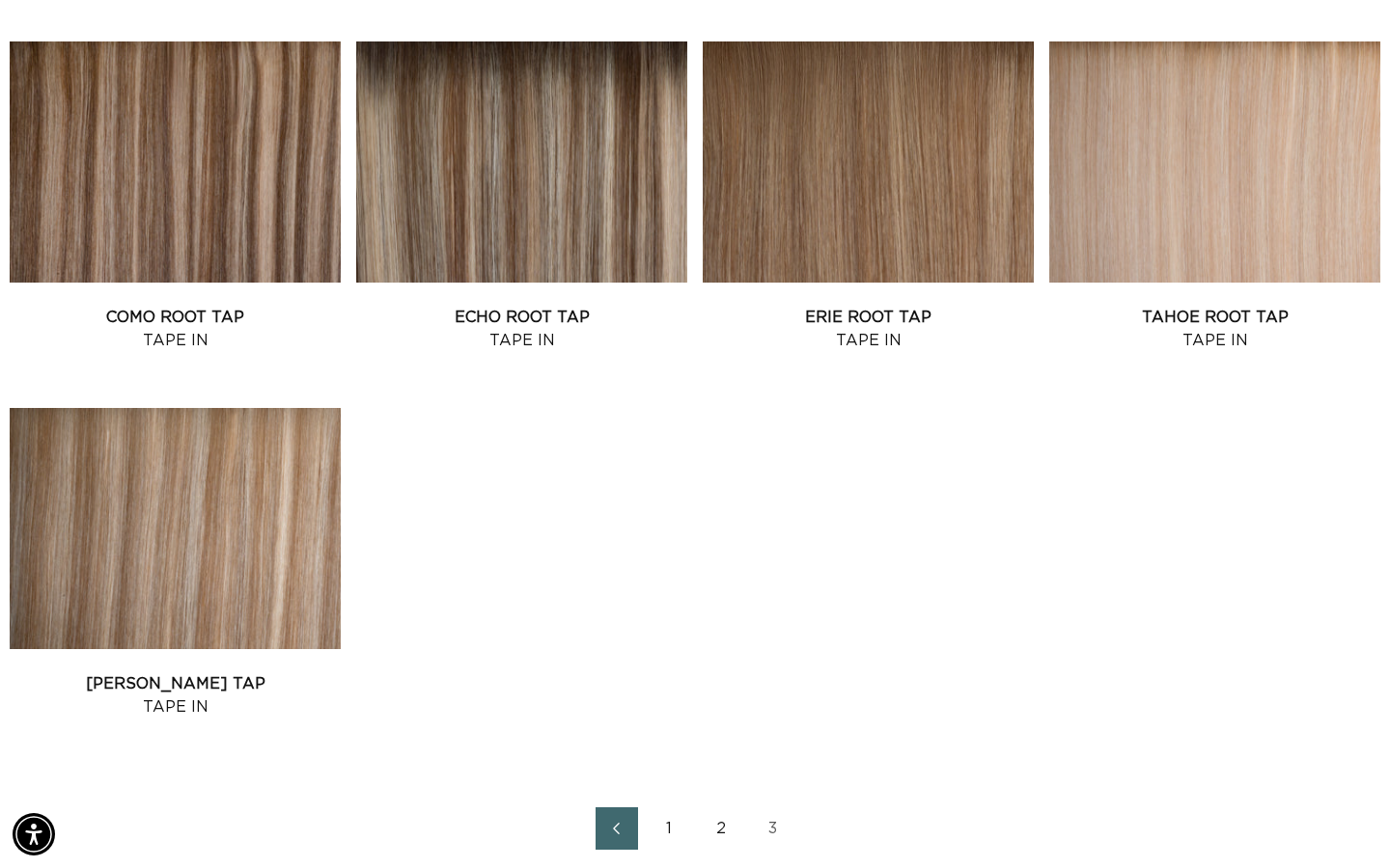
click at [663, 831] on link "1" at bounding box center [669, 828] width 43 height 43
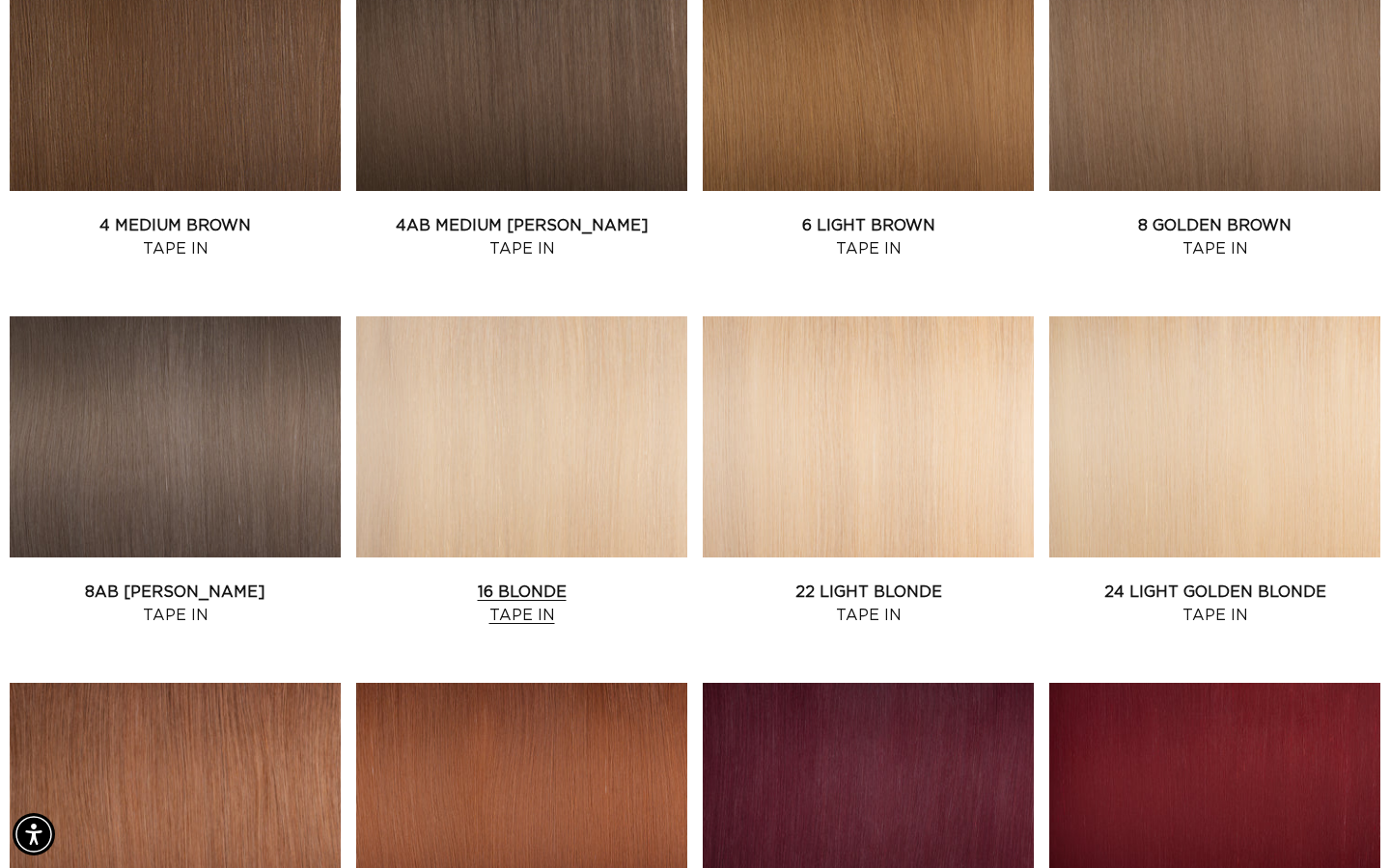
scroll to position [1215, 0]
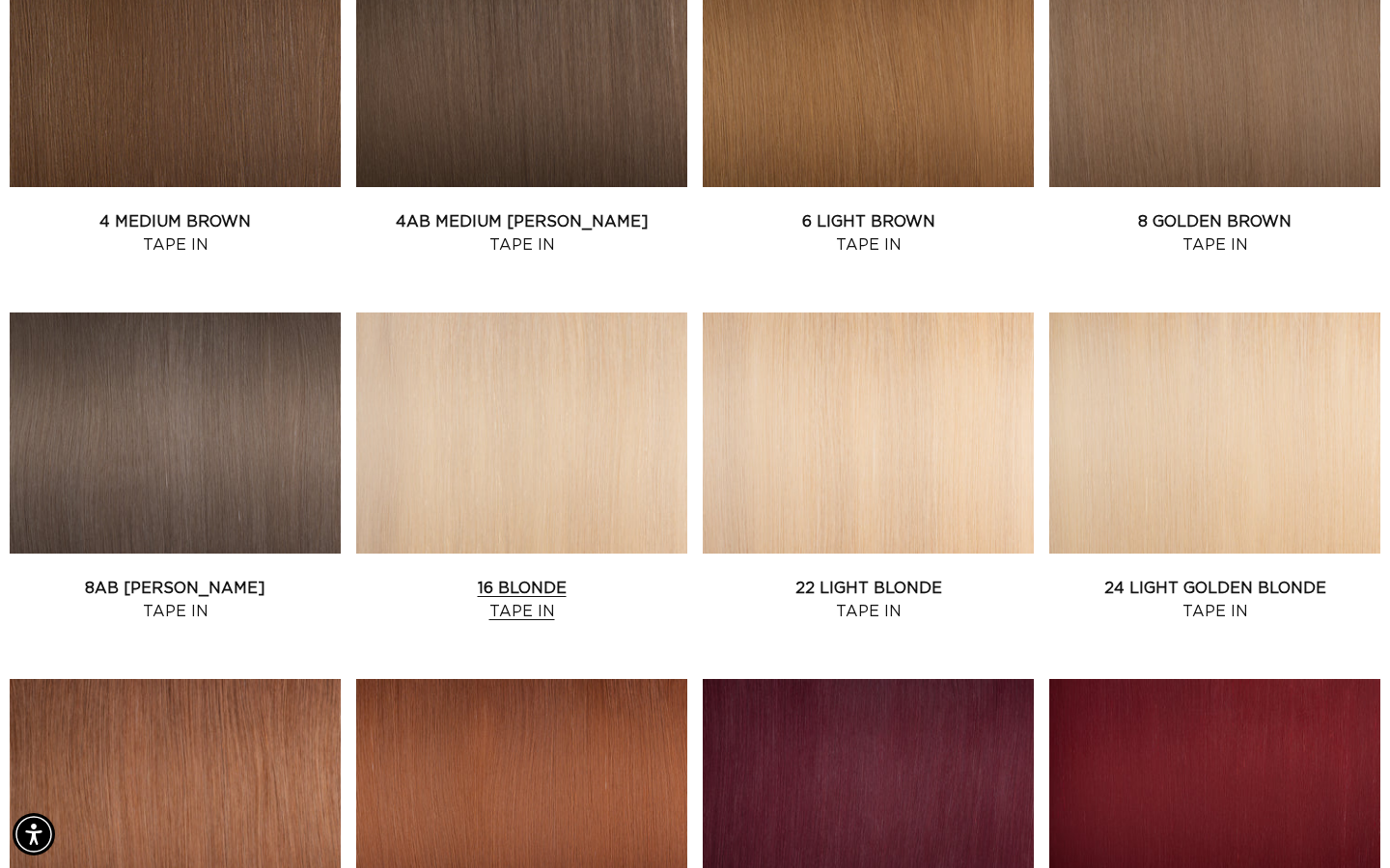
click at [597, 577] on link "16 Blonde Tape In" at bounding box center [521, 600] width 331 height 47
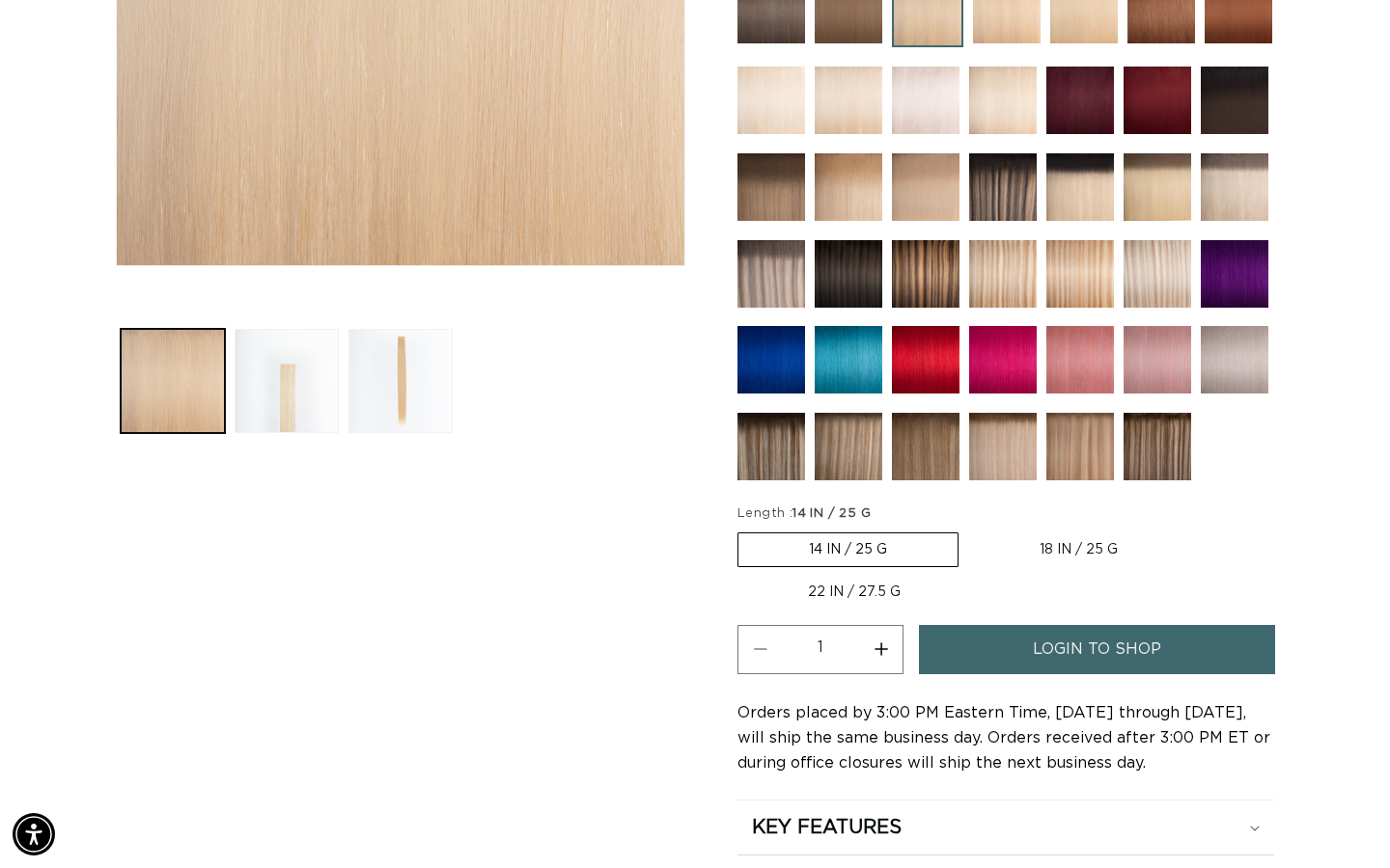
scroll to position [0, 1253]
click at [865, 592] on label "22 IN / 27.5 G Variant sold out or unavailable" at bounding box center [853, 592] width 233 height 33
click at [1198, 529] on input "22 IN / 27.5 G Variant sold out or unavailable" at bounding box center [1198, 528] width 1 height 1
radio input "true"
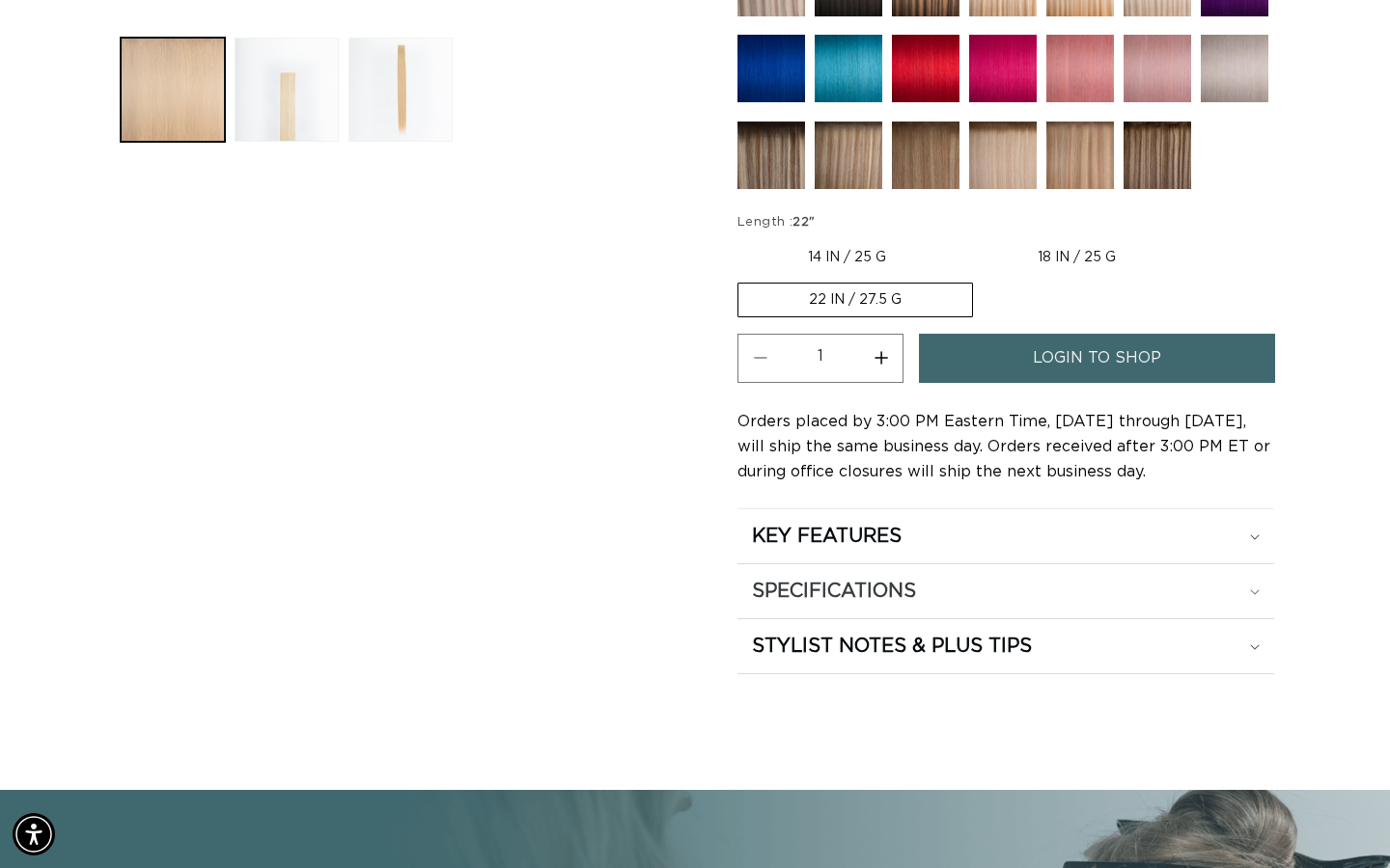
scroll to position [0, 2506]
click at [916, 588] on h2 "SPECIFICATIONS" at bounding box center [834, 591] width 164 height 25
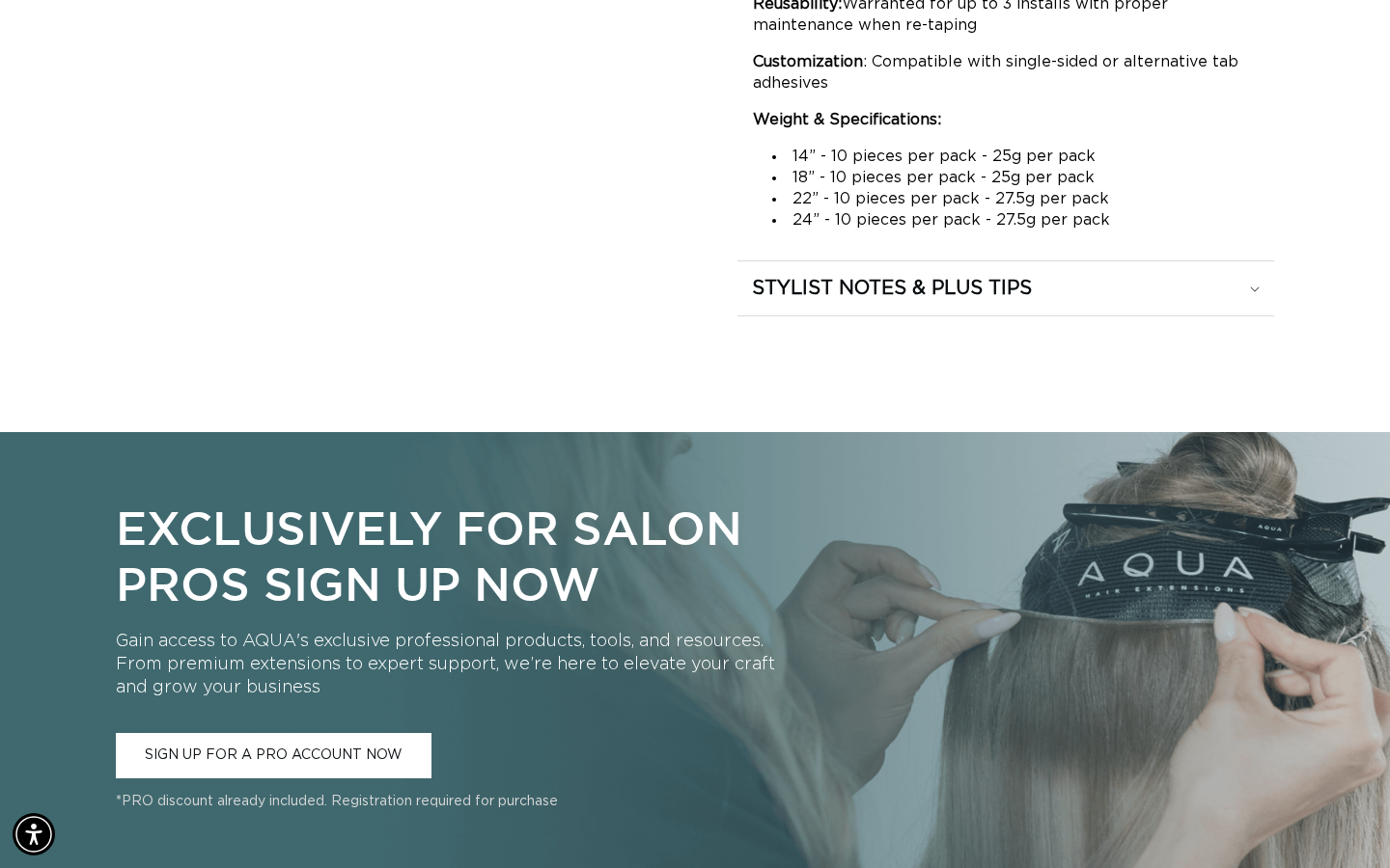
scroll to position [1822, 0]
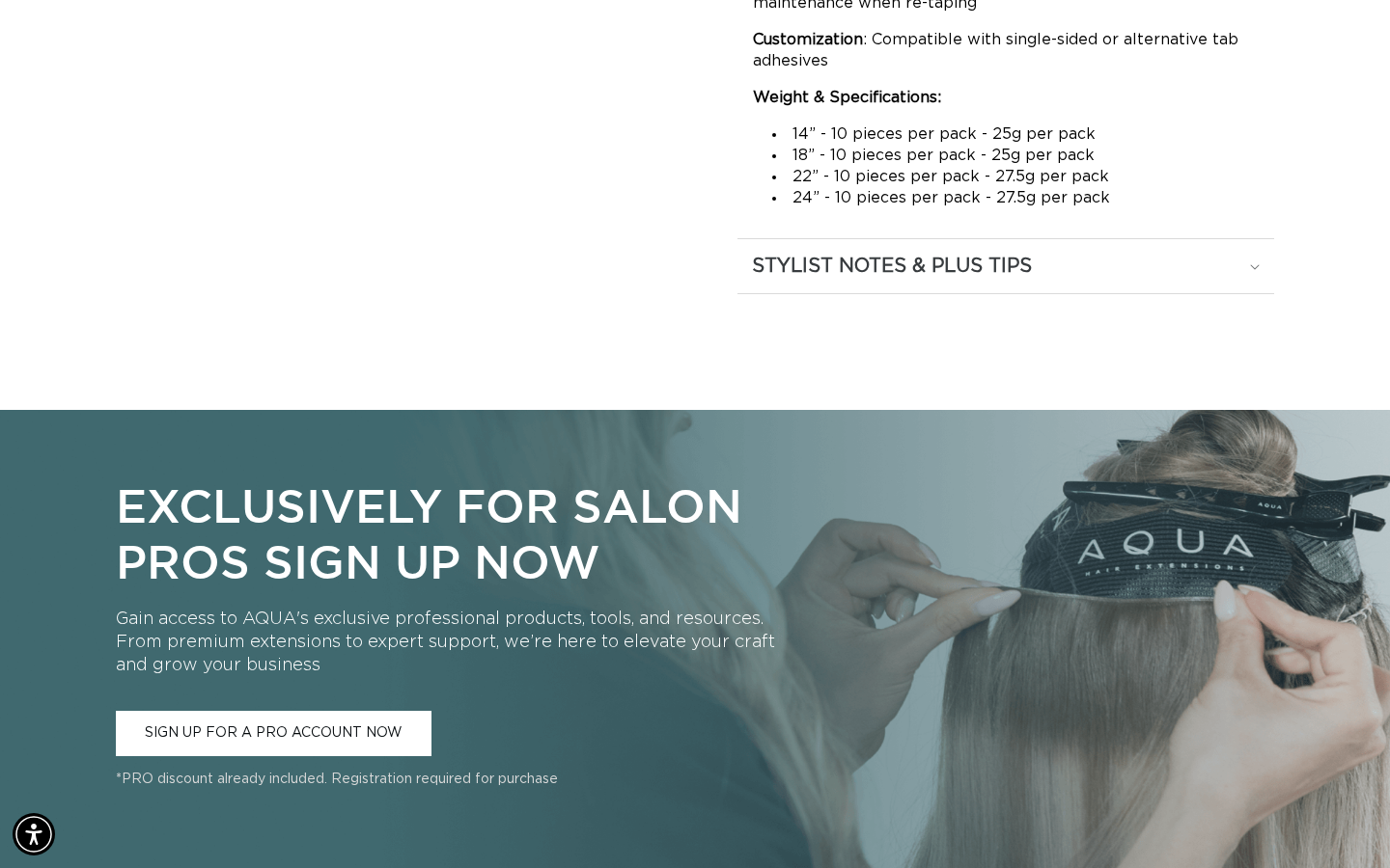
click at [1235, 270] on div "STYLIST NOTES & PLUS TIPS" at bounding box center [1005, 265] width 508 height 25
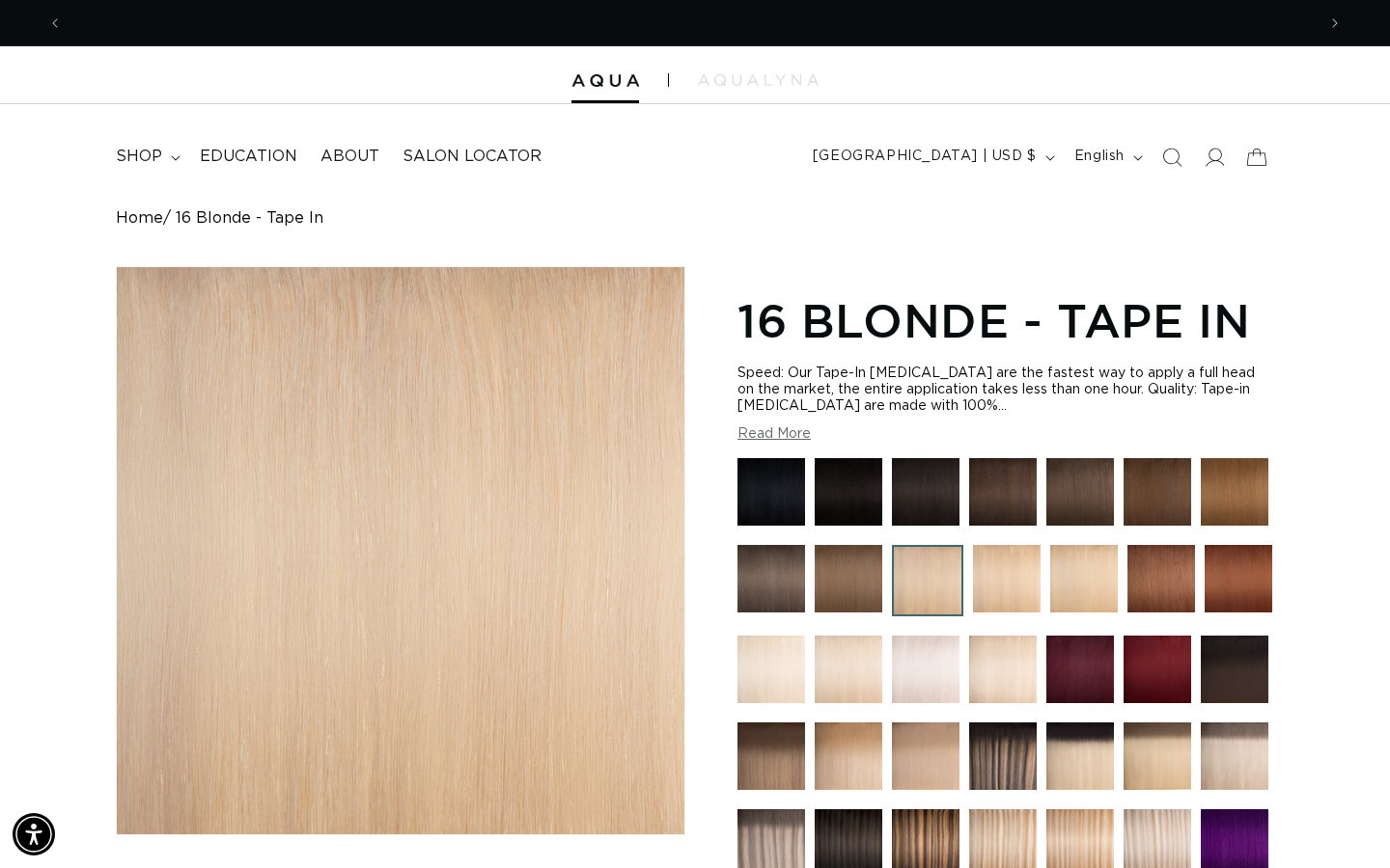
scroll to position [0, 0]
click at [171, 156] on icon at bounding box center [175, 157] width 9 height 5
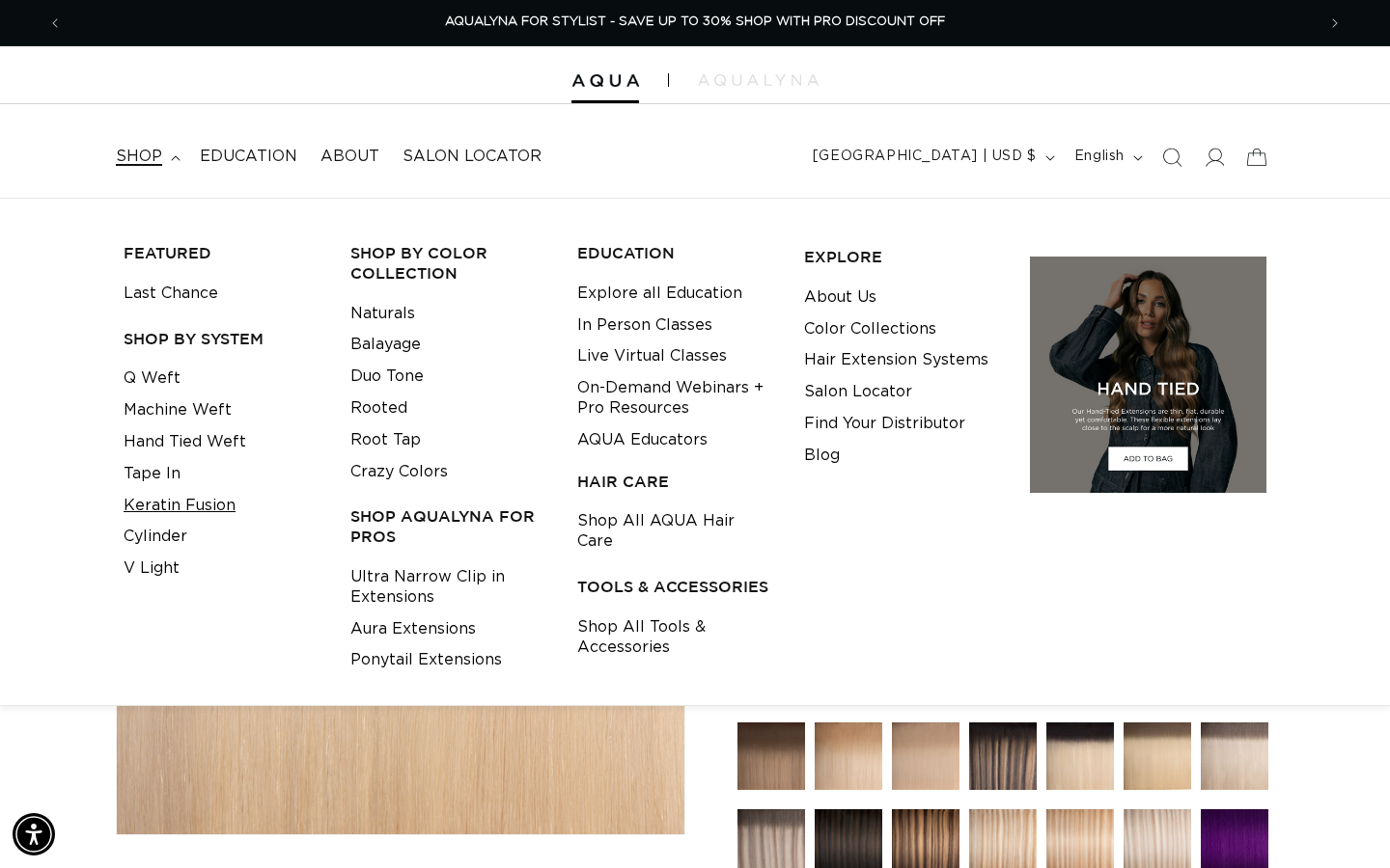
click at [226, 508] on link "Keratin Fusion" at bounding box center [179, 506] width 112 height 32
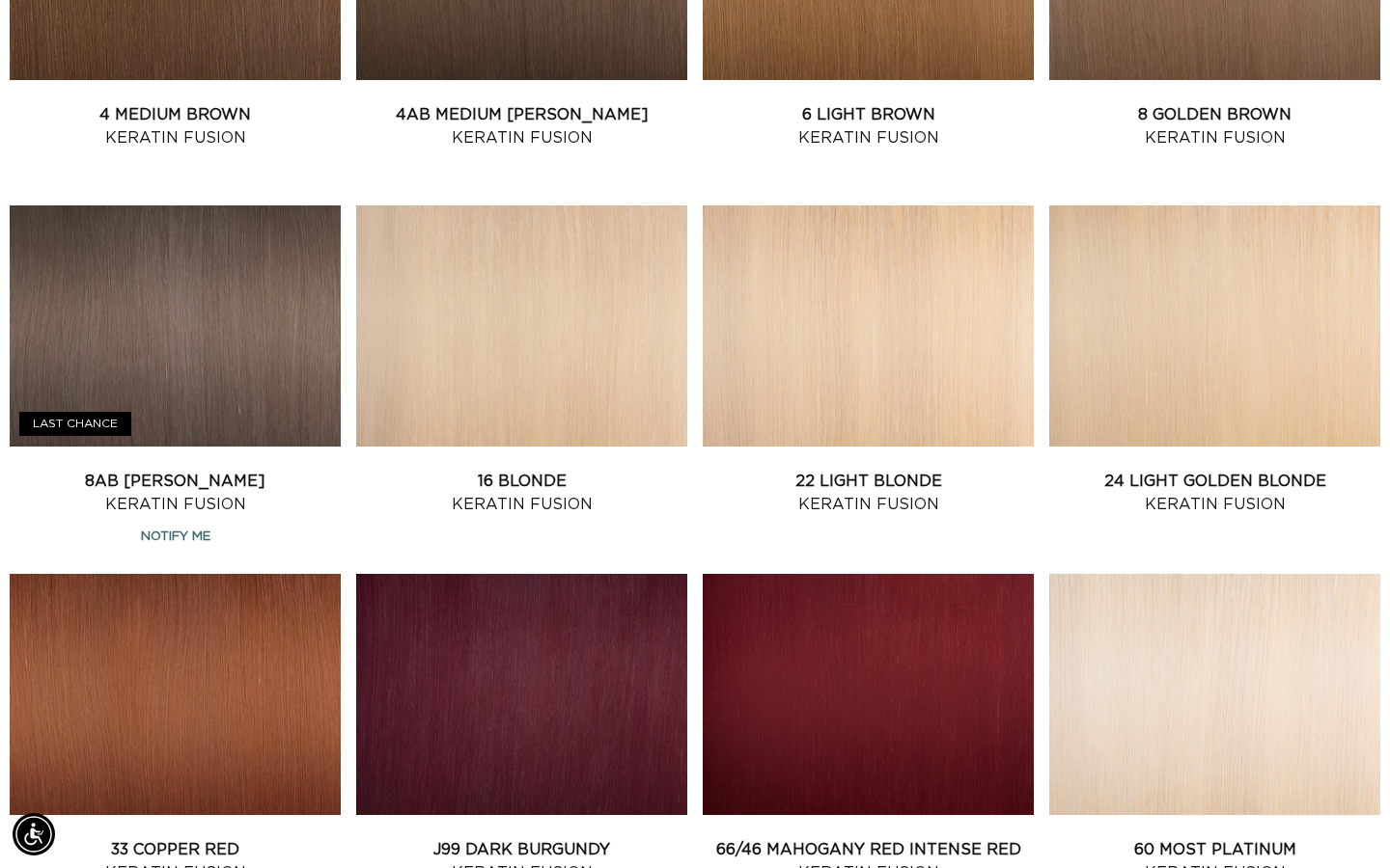
scroll to position [1390, 0]
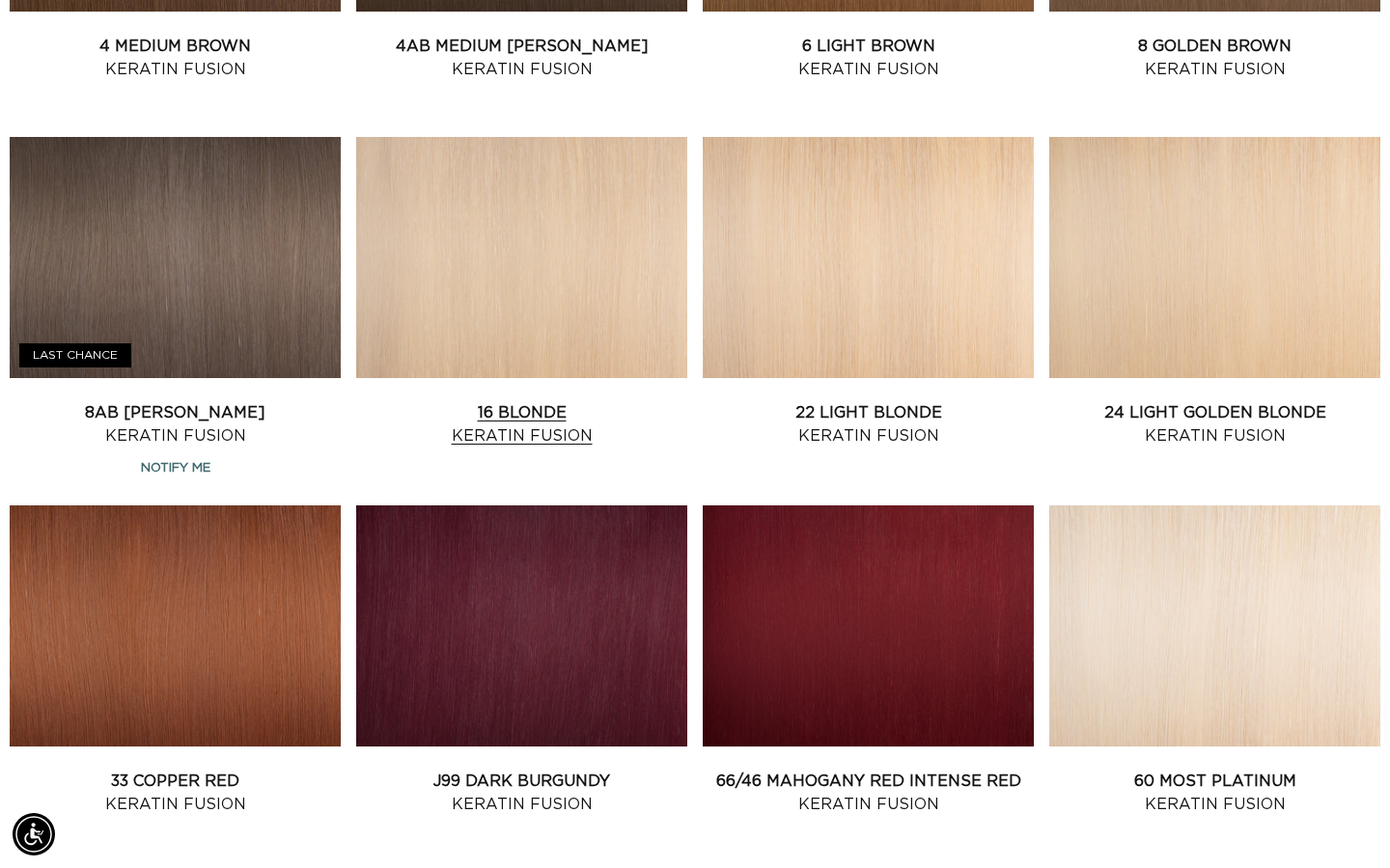
click at [500, 401] on link "16 Blonde Keratin Fusion" at bounding box center [521, 424] width 331 height 47
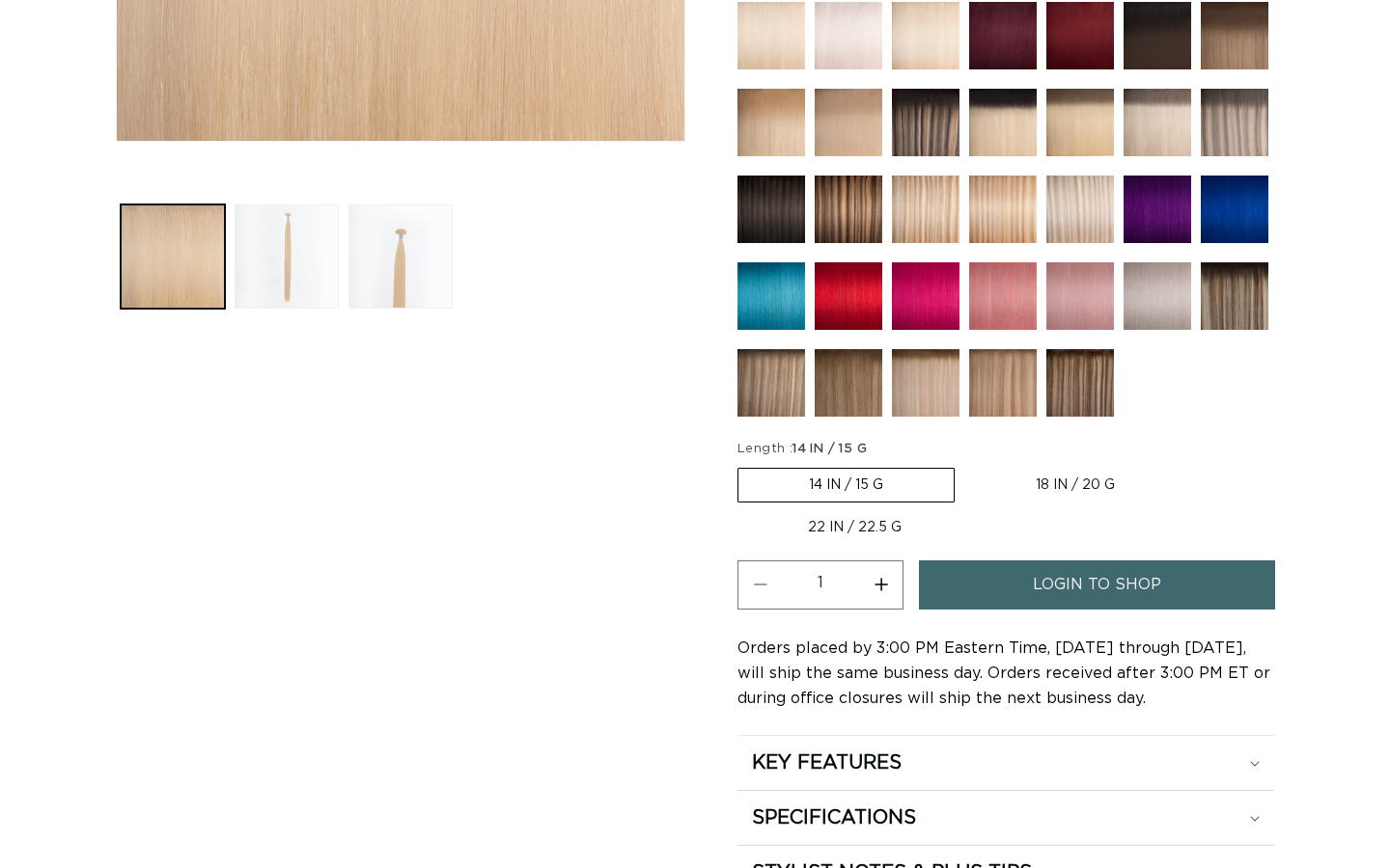
scroll to position [756, 0]
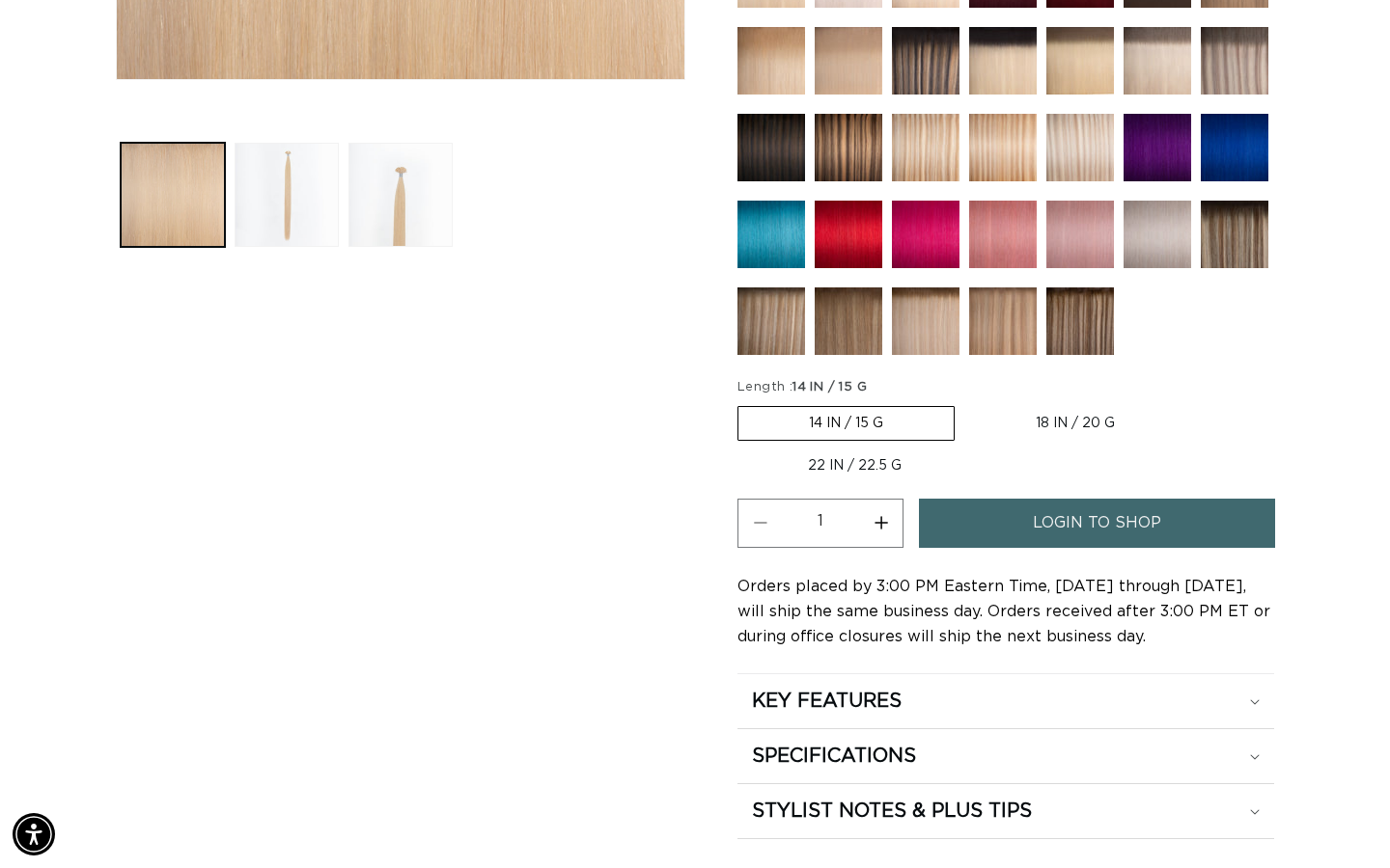
click at [278, 249] on ul "Gallery Viewer" at bounding box center [400, 195] width 569 height 114
click at [289, 229] on button "Load image 2 in gallery view" at bounding box center [286, 195] width 104 height 104
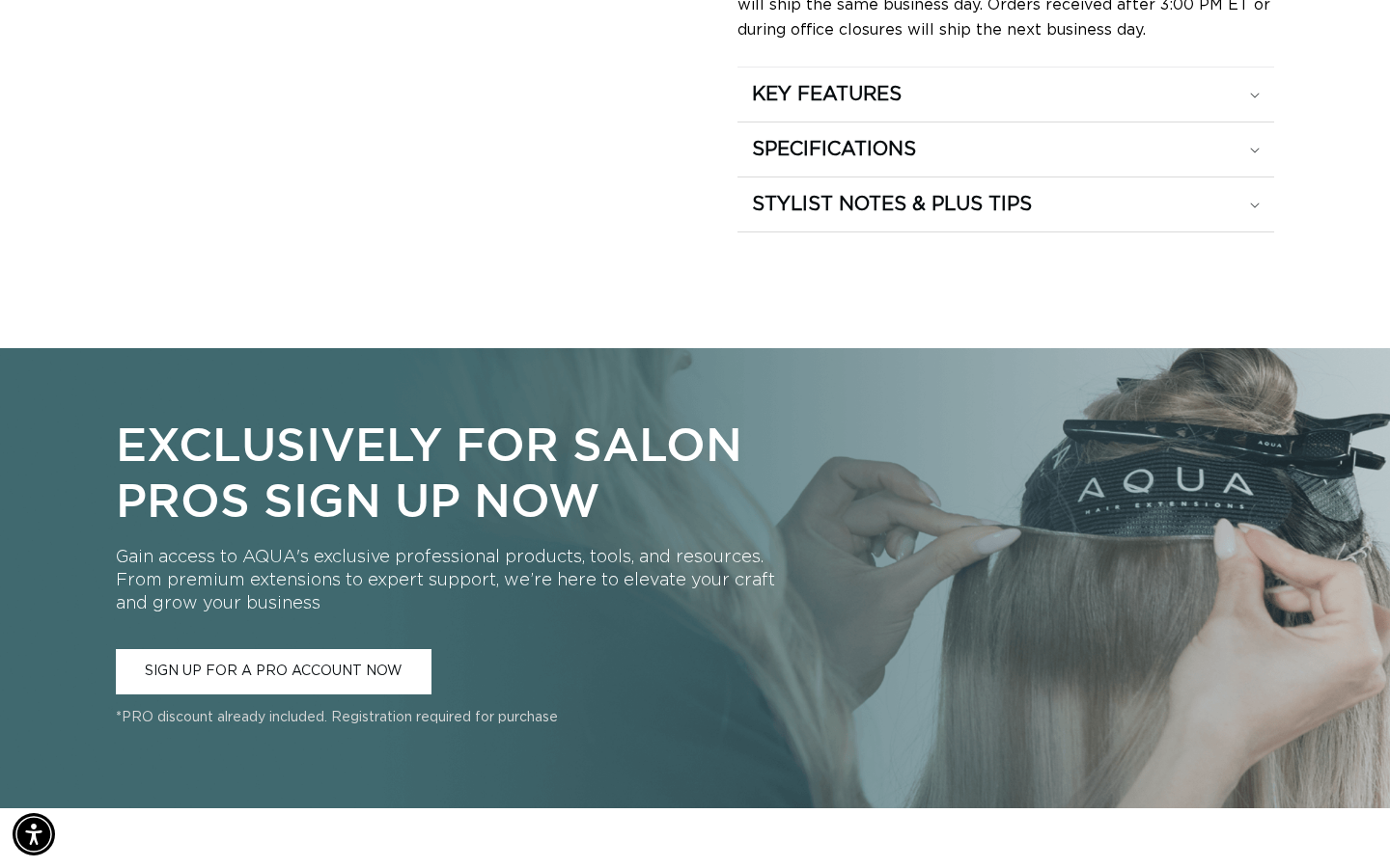
scroll to position [1173, 0]
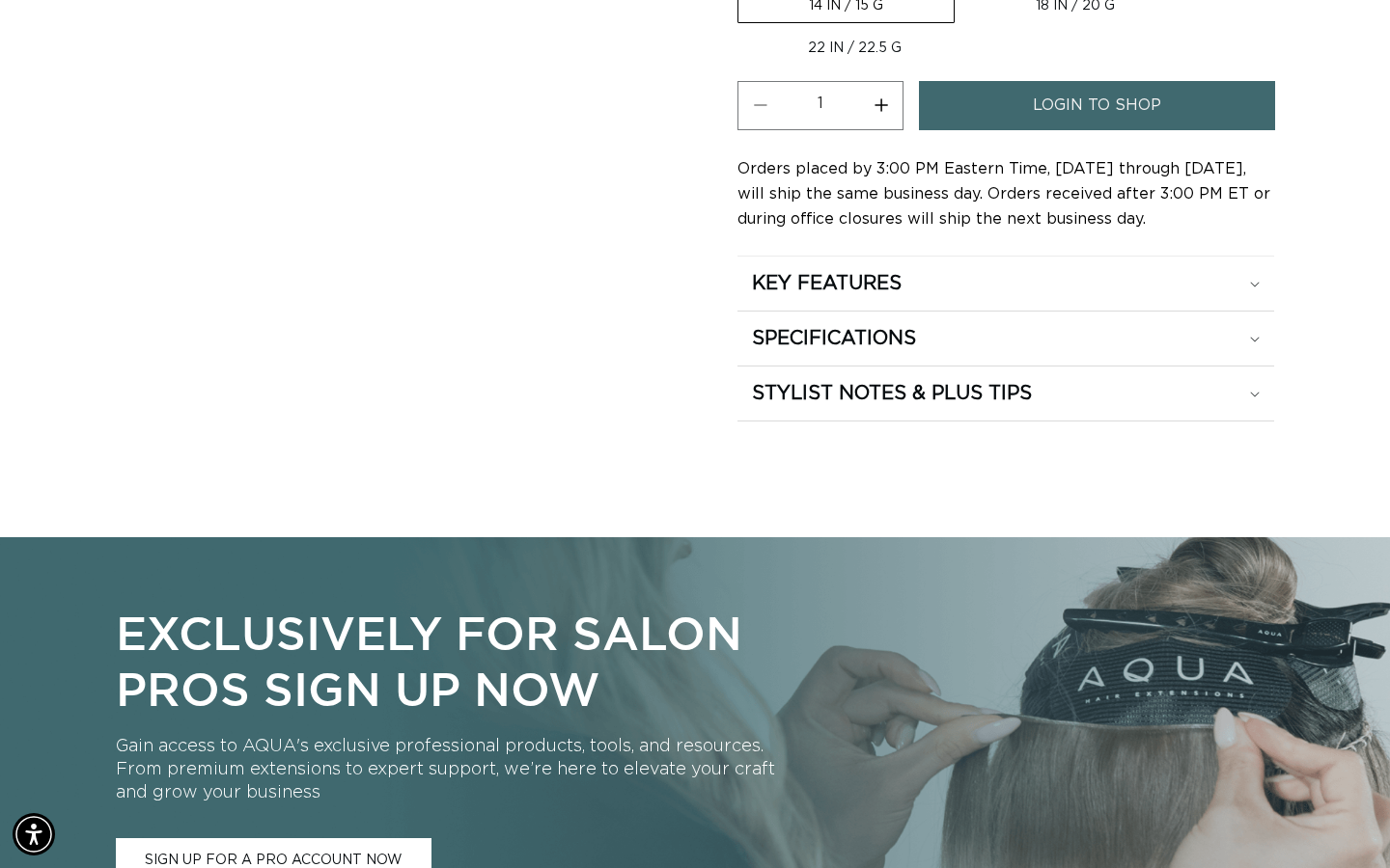
click at [961, 400] on h2 "STYLIST NOTES & PLUS TIPS" at bounding box center [892, 393] width 280 height 25
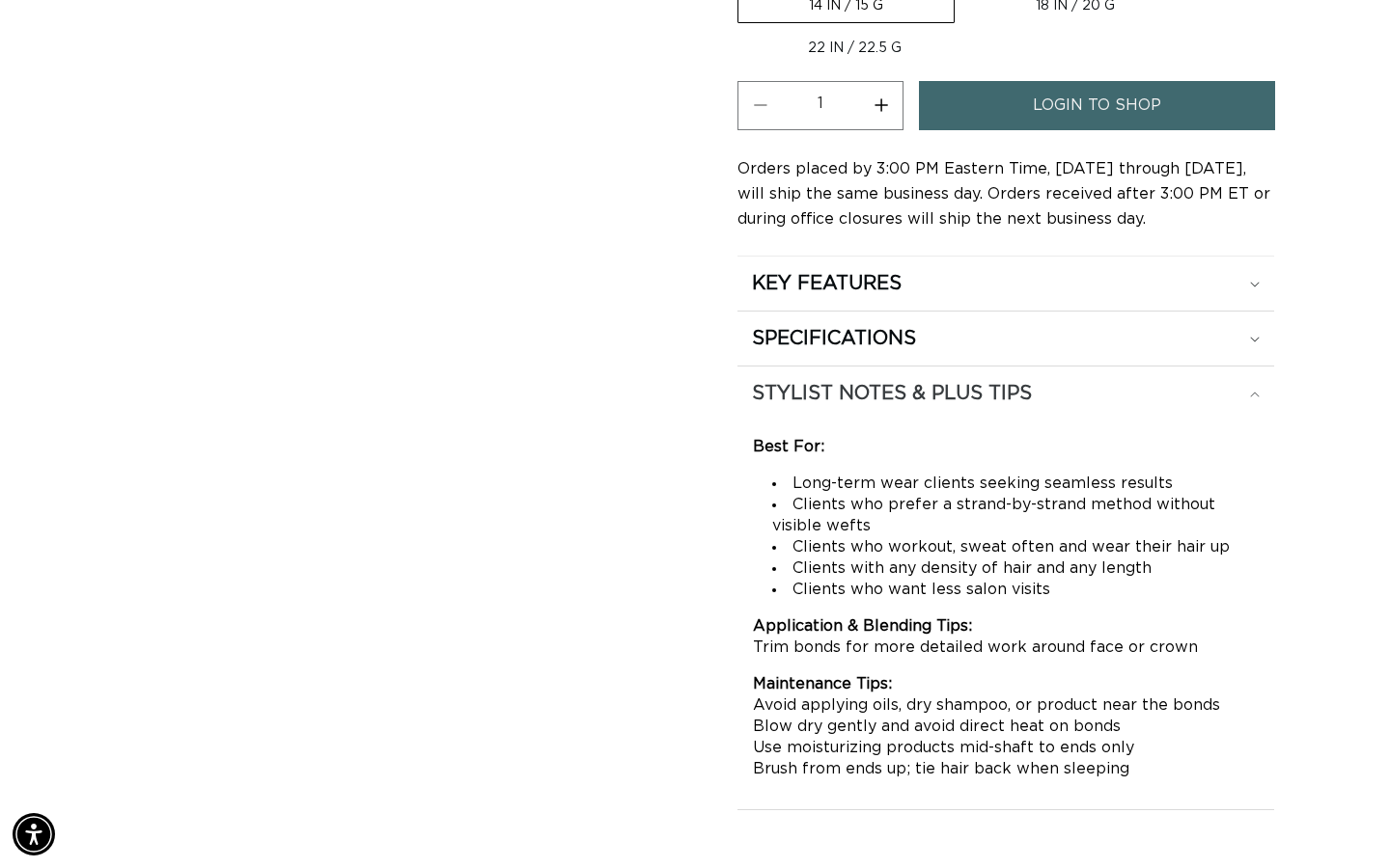
scroll to position [0, 0]
click at [919, 350] on div "SPECIFICATIONS" at bounding box center [1005, 338] width 508 height 25
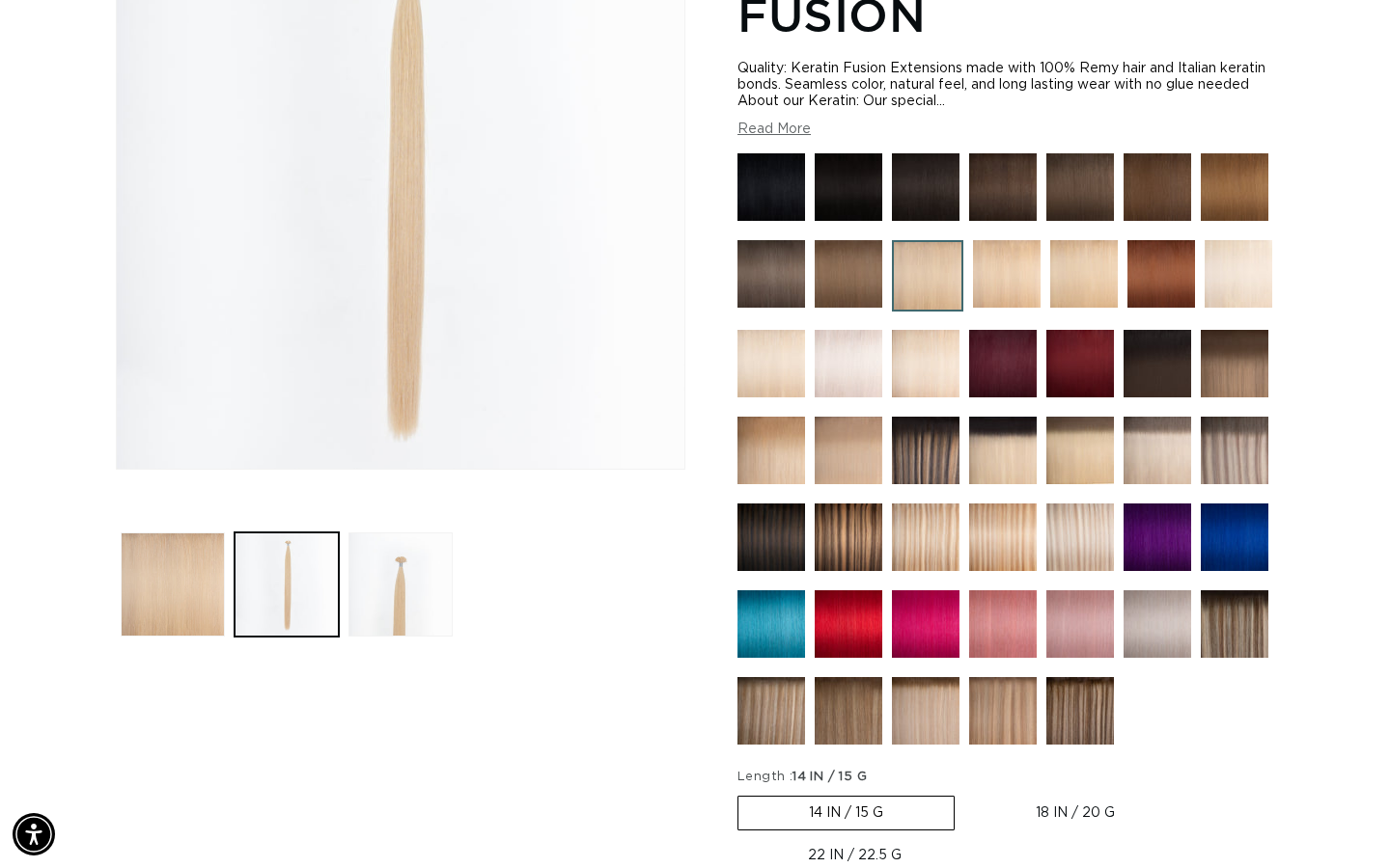
scroll to position [488, 0]
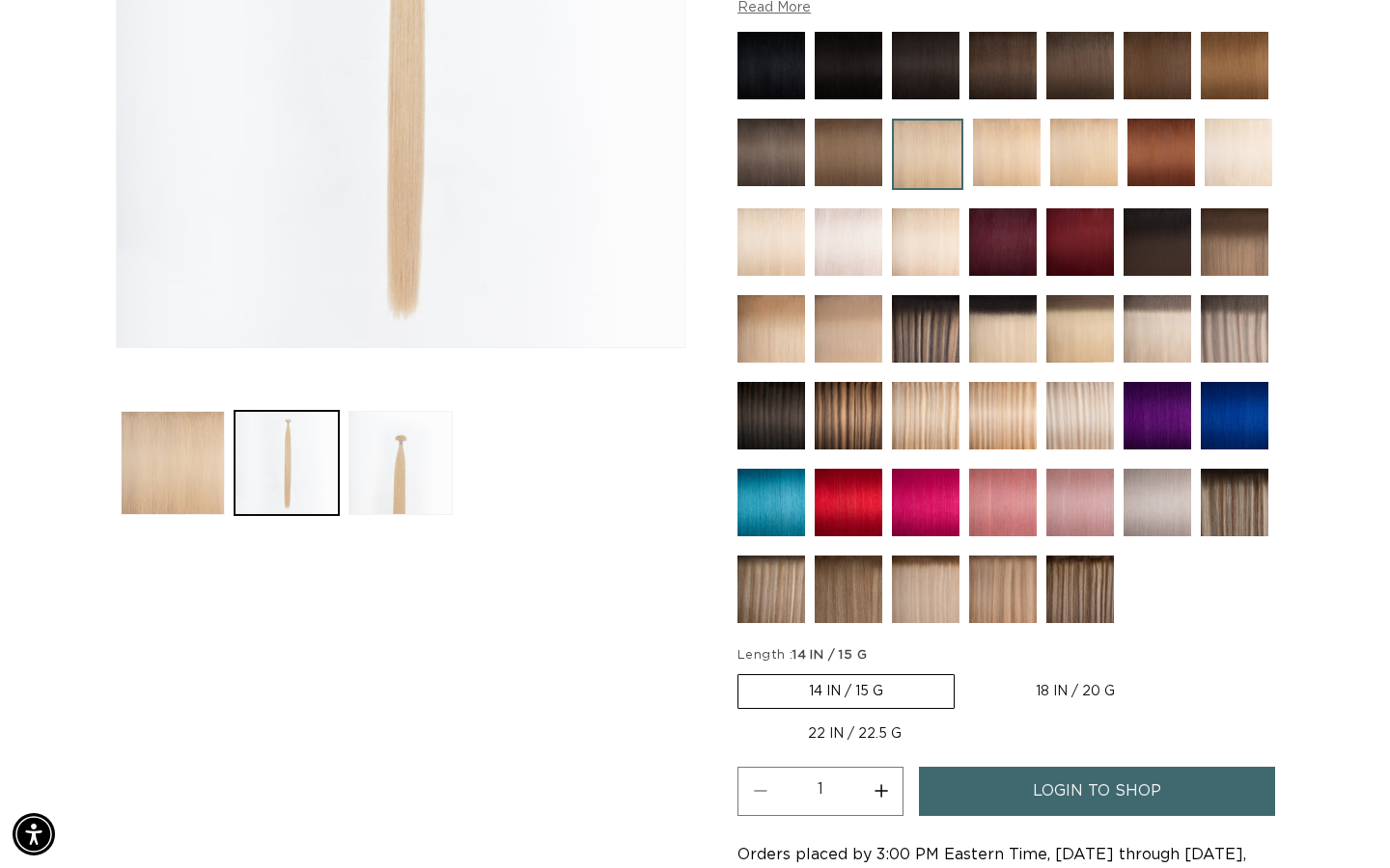
click at [839, 721] on label "22 IN / 22.5 G Variant sold out or unavailable" at bounding box center [854, 734] width 234 height 33
click at [1195, 671] on input "22 IN / 22.5 G Variant sold out or unavailable" at bounding box center [1195, 670] width 1 height 1
radio input "true"
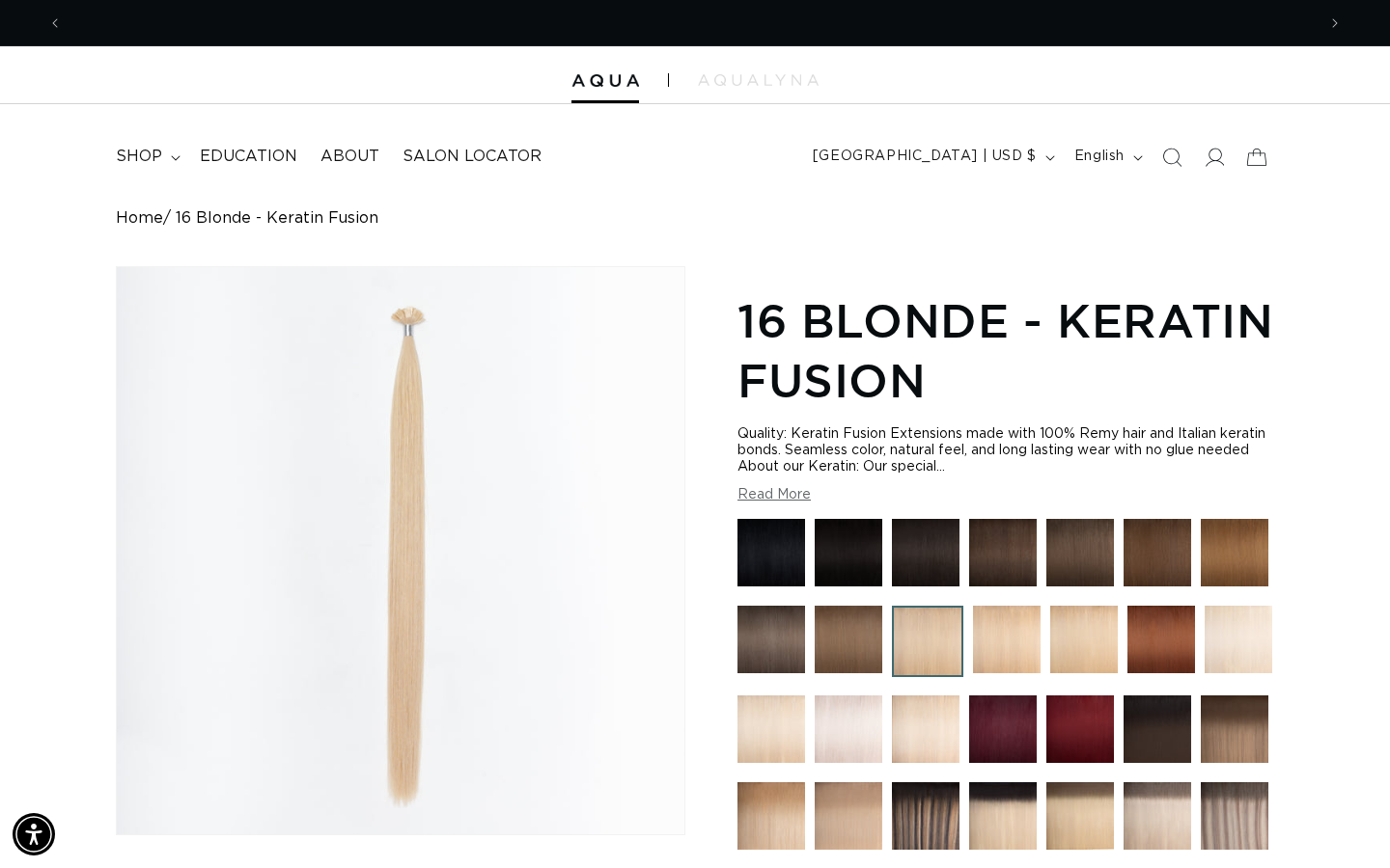
scroll to position [0, 1253]
click at [923, 161] on span "[GEOGRAPHIC_DATA] | USD $" at bounding box center [924, 157] width 224 height 20
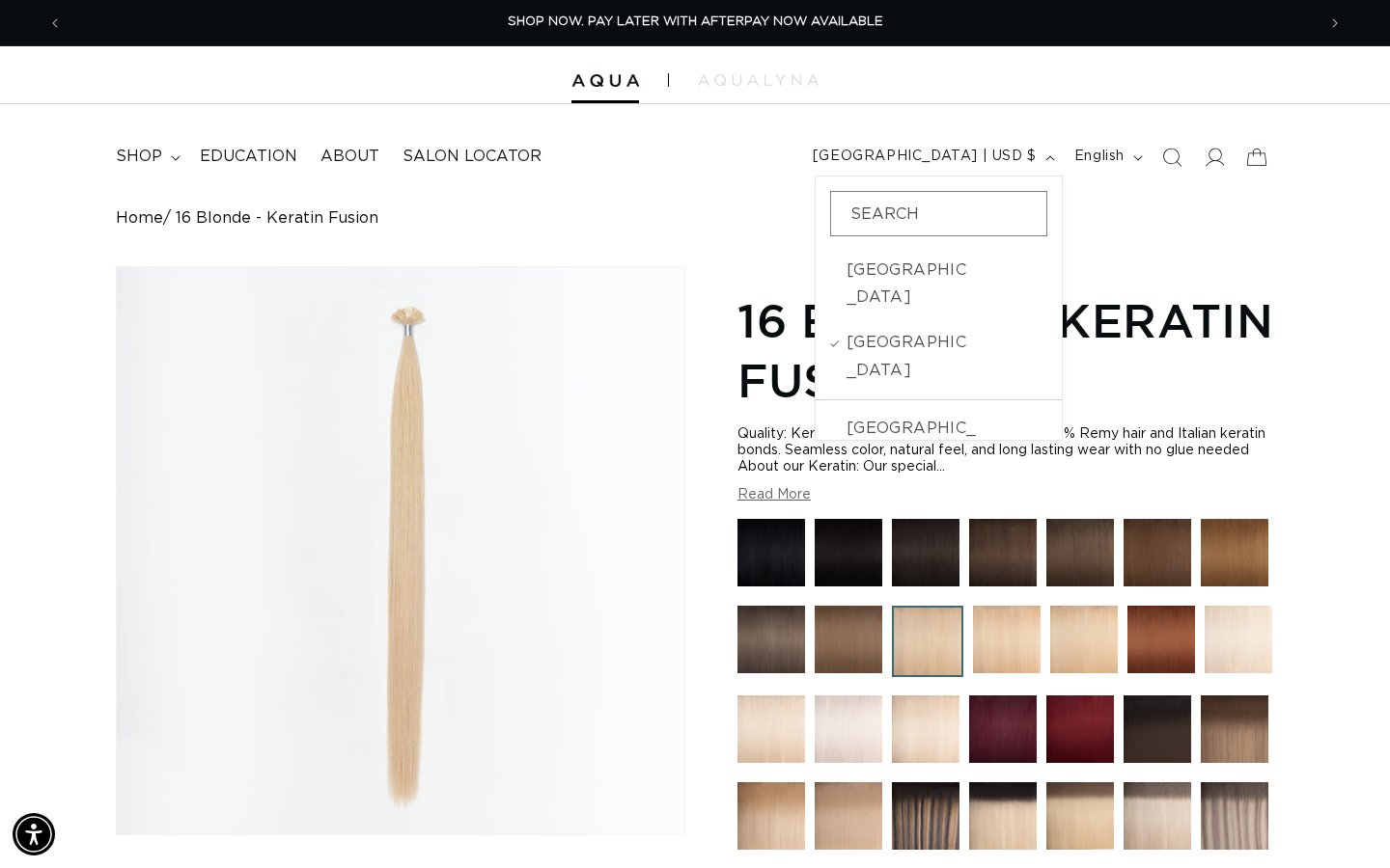
click at [950, 124] on header "FEATURED Last Chance SHOP BY SYSTEM Q Weft Hand Tied Weft Machine Weft Tape In …" at bounding box center [695, 151] width 1390 height 93
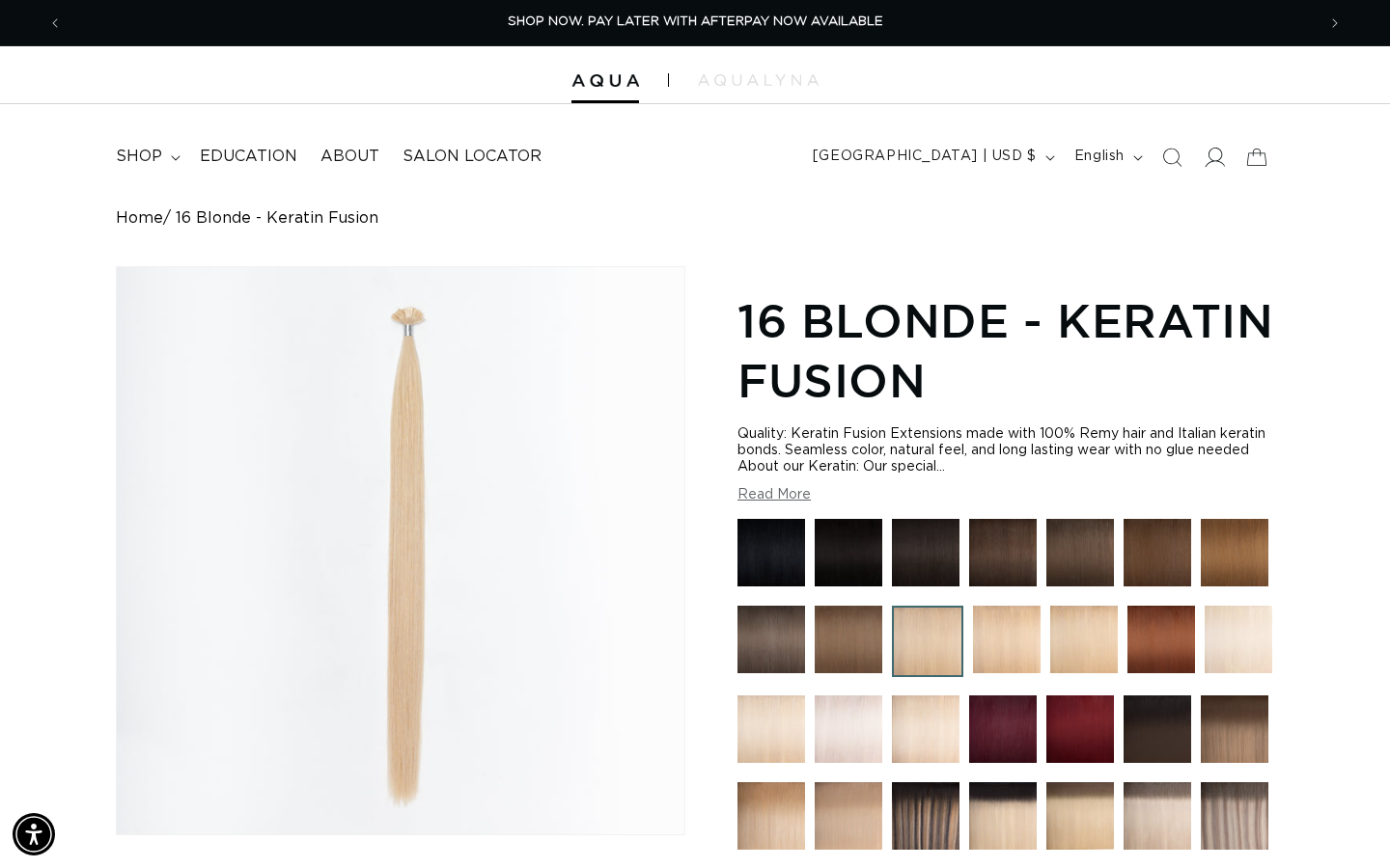
click at [1211, 145] on span at bounding box center [1214, 157] width 43 height 43
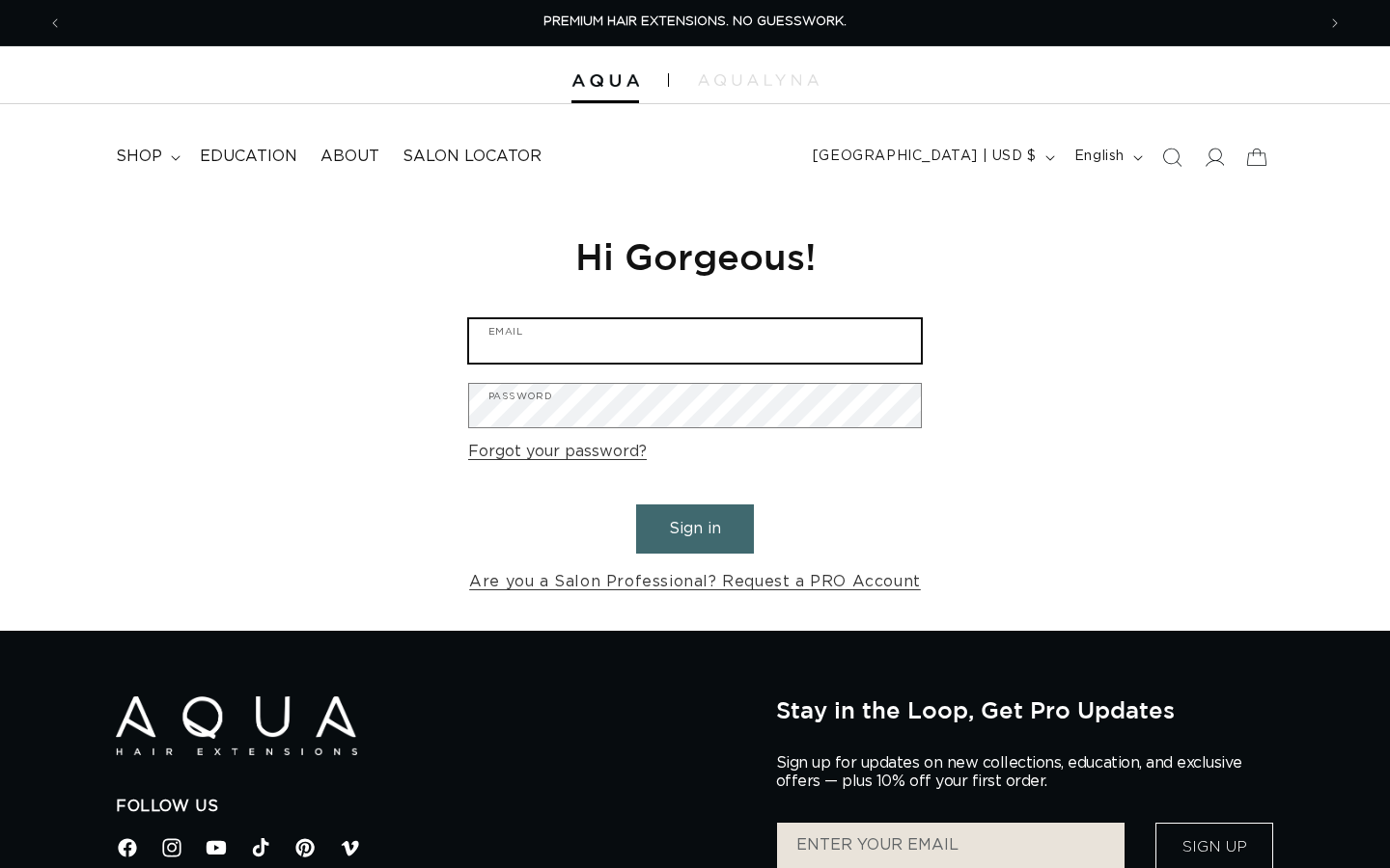
click at [706, 350] on input "Email" at bounding box center [695, 342] width 452 height 44
type input "[EMAIL_ADDRESS][DOMAIN_NAME]"
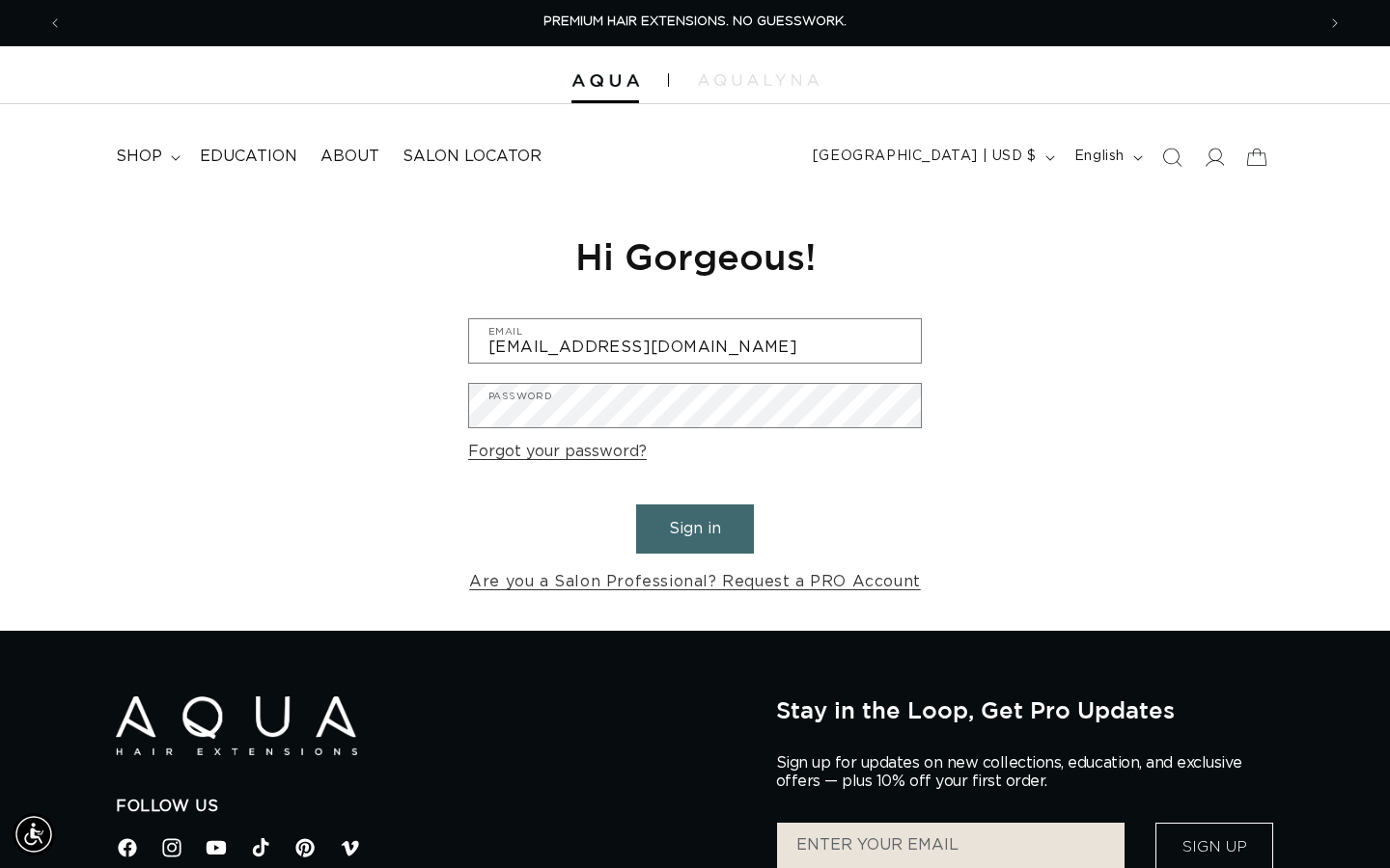
click at [660, 538] on button "Sign in" at bounding box center [695, 529] width 118 height 50
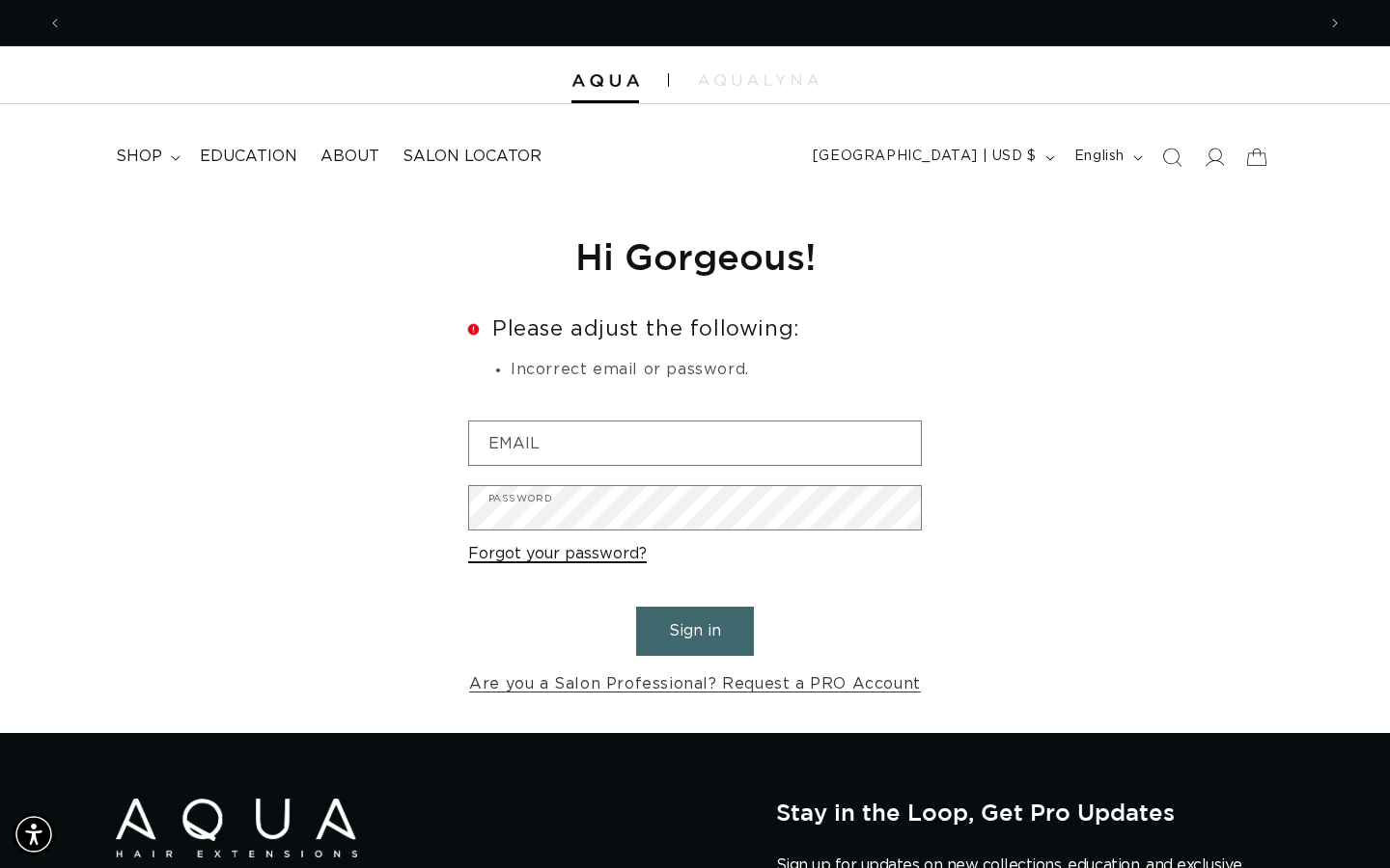
scroll to position [0, 1253]
click at [537, 608] on form "Error Please adjust the following: Incorrect email or password. Email Password …" at bounding box center [695, 508] width 454 height 380
click at [541, 559] on link "Forgot your password?" at bounding box center [557, 554] width 179 height 28
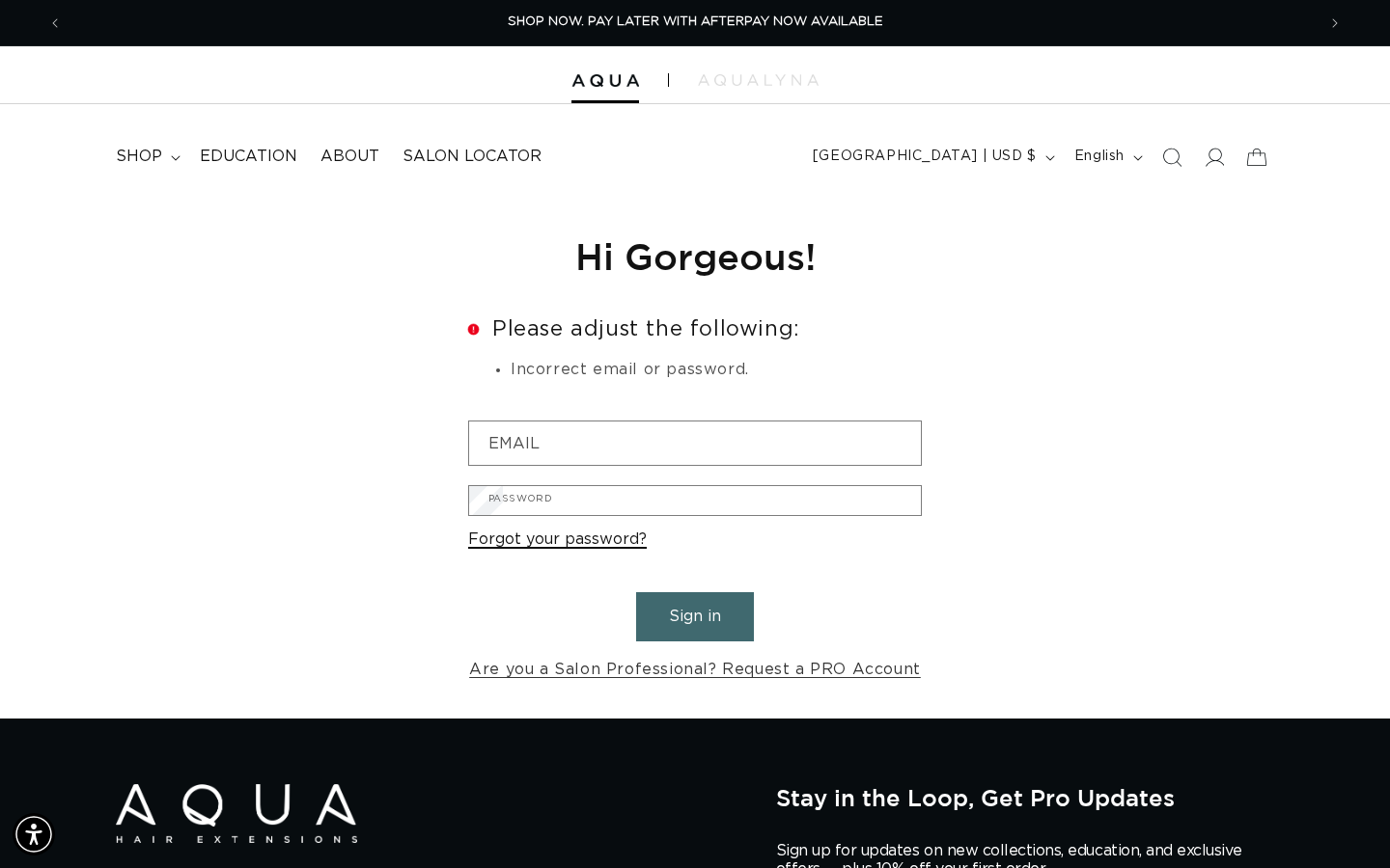
scroll to position [40, 0]
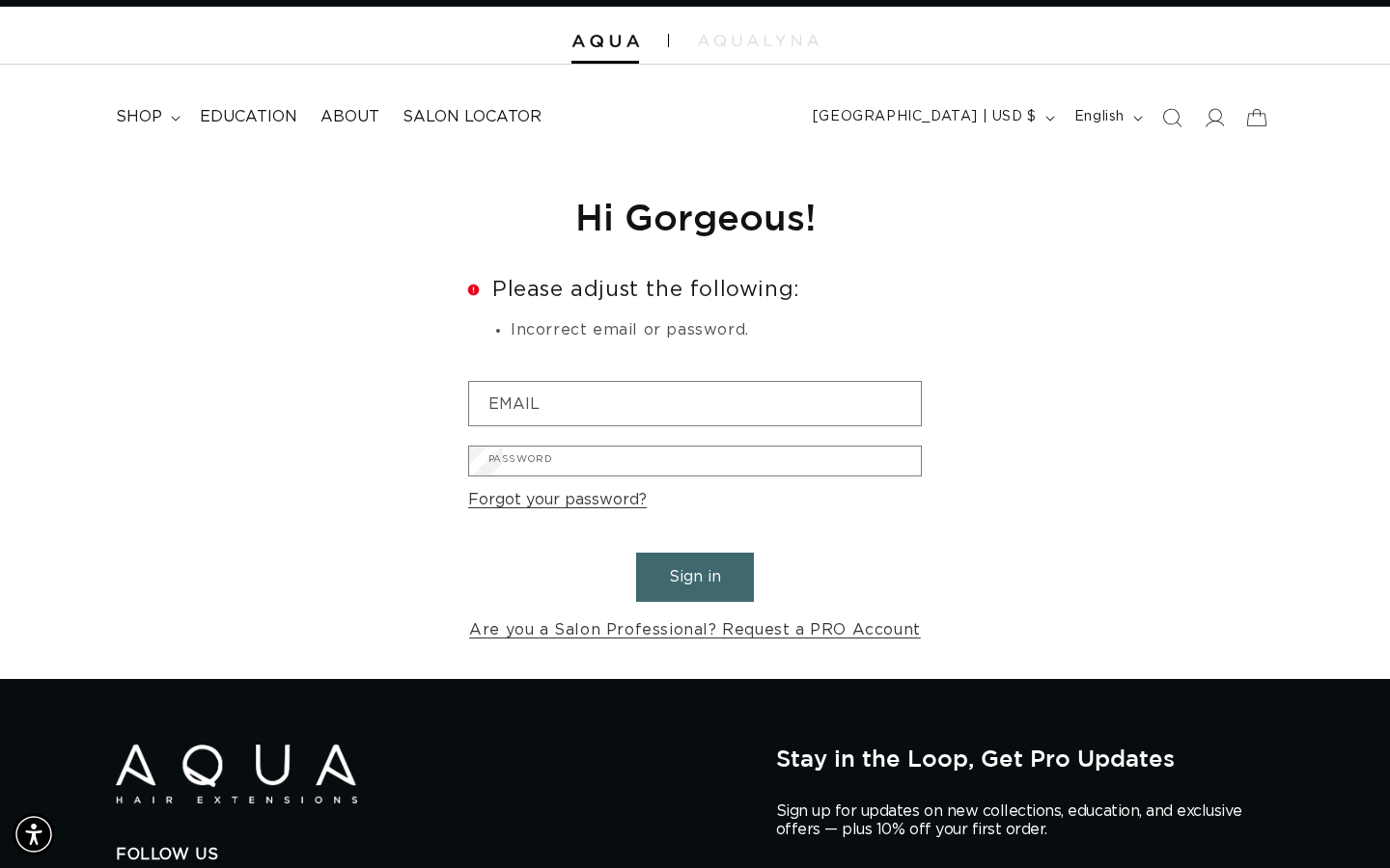
click at [0, 0] on input "Email" at bounding box center [0, 0] width 0 height 0
type input "rosezamora294@gmail.com"
click at [0, 0] on button "Submit" at bounding box center [0, 0] width 0 height 0
